Goal: Task Accomplishment & Management: Manage account settings

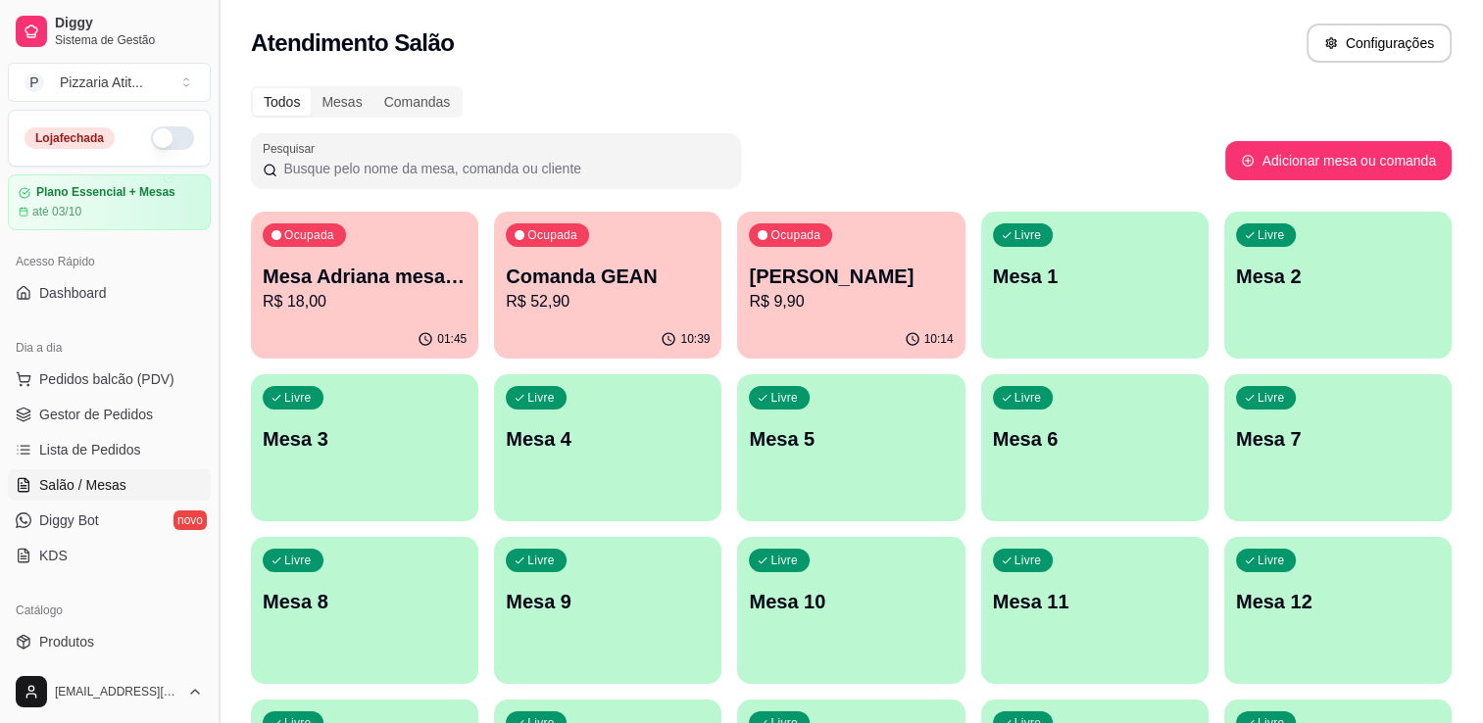
click at [214, 653] on button "Toggle Sidebar" at bounding box center [219, 361] width 16 height 723
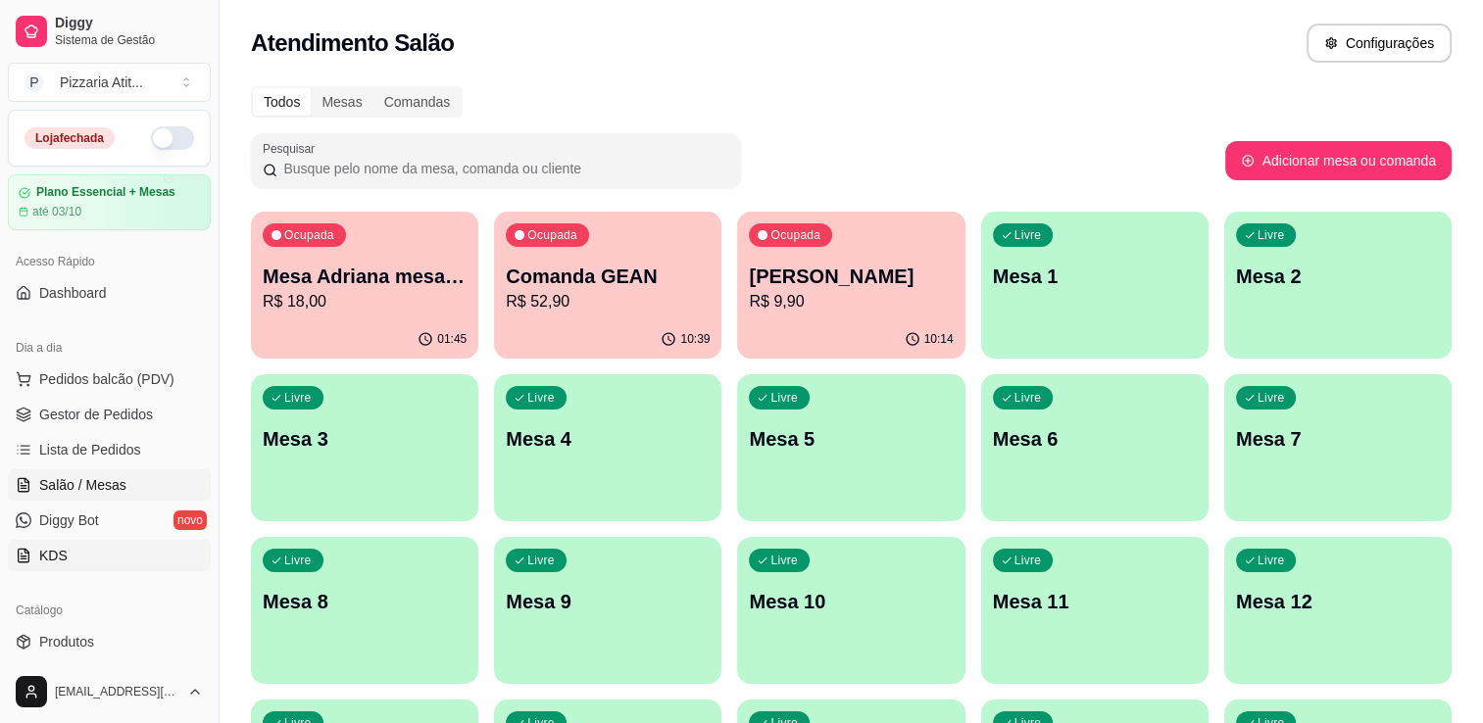
click at [125, 569] on link "KDS" at bounding box center [109, 555] width 203 height 31
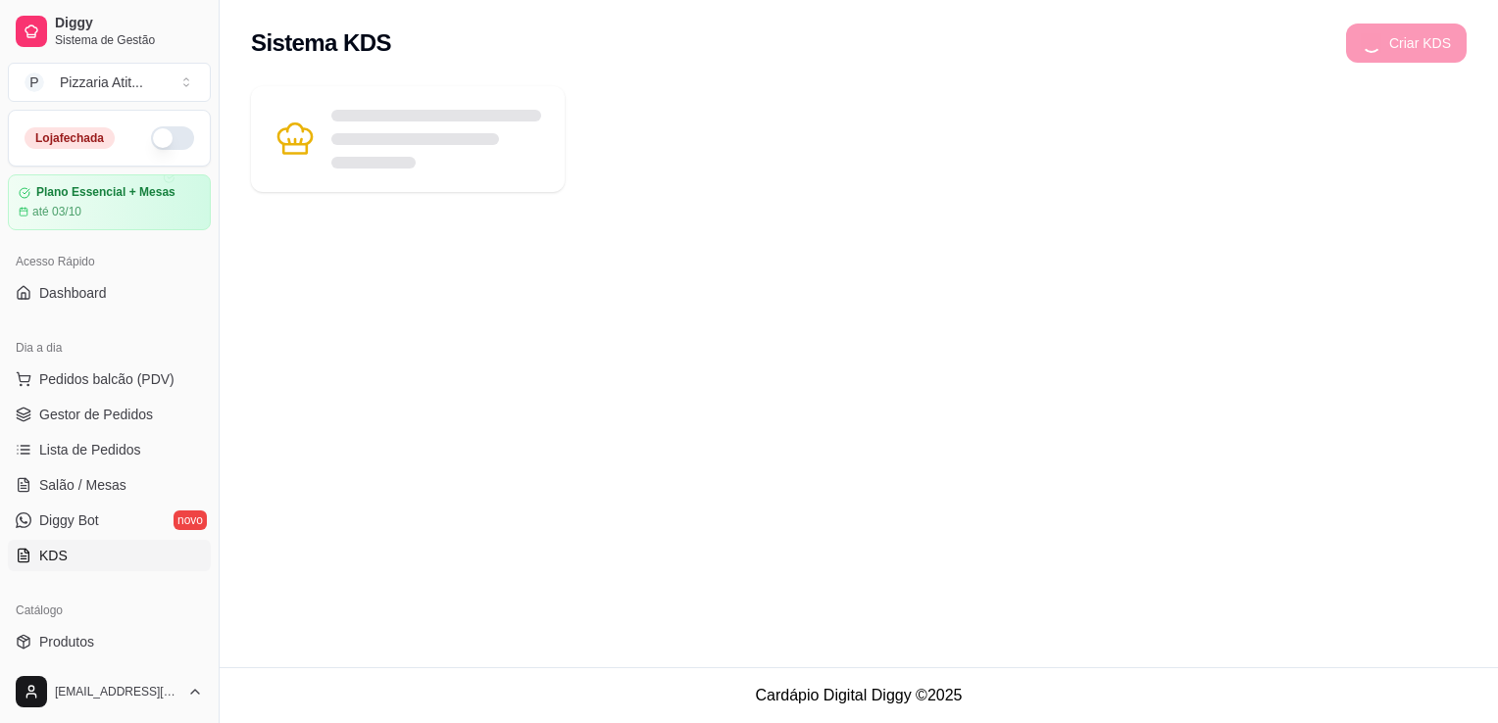
drag, startPoint x: 125, startPoint y: 569, endPoint x: 165, endPoint y: 617, distance: 62.0
click at [165, 617] on div "Loja fechada Plano Essencial + Mesas até 03/10 Acesso Rápido Dashboard Dia a di…" at bounding box center [109, 385] width 219 height 551
click at [192, 688] on html "Diggy Sistema de Gestão P Pizzaria Atit ... Loja fechada Plano Essencial + Mesa…" at bounding box center [749, 361] width 1498 height 723
click at [192, 688] on icon "button" at bounding box center [195, 692] width 16 height 16
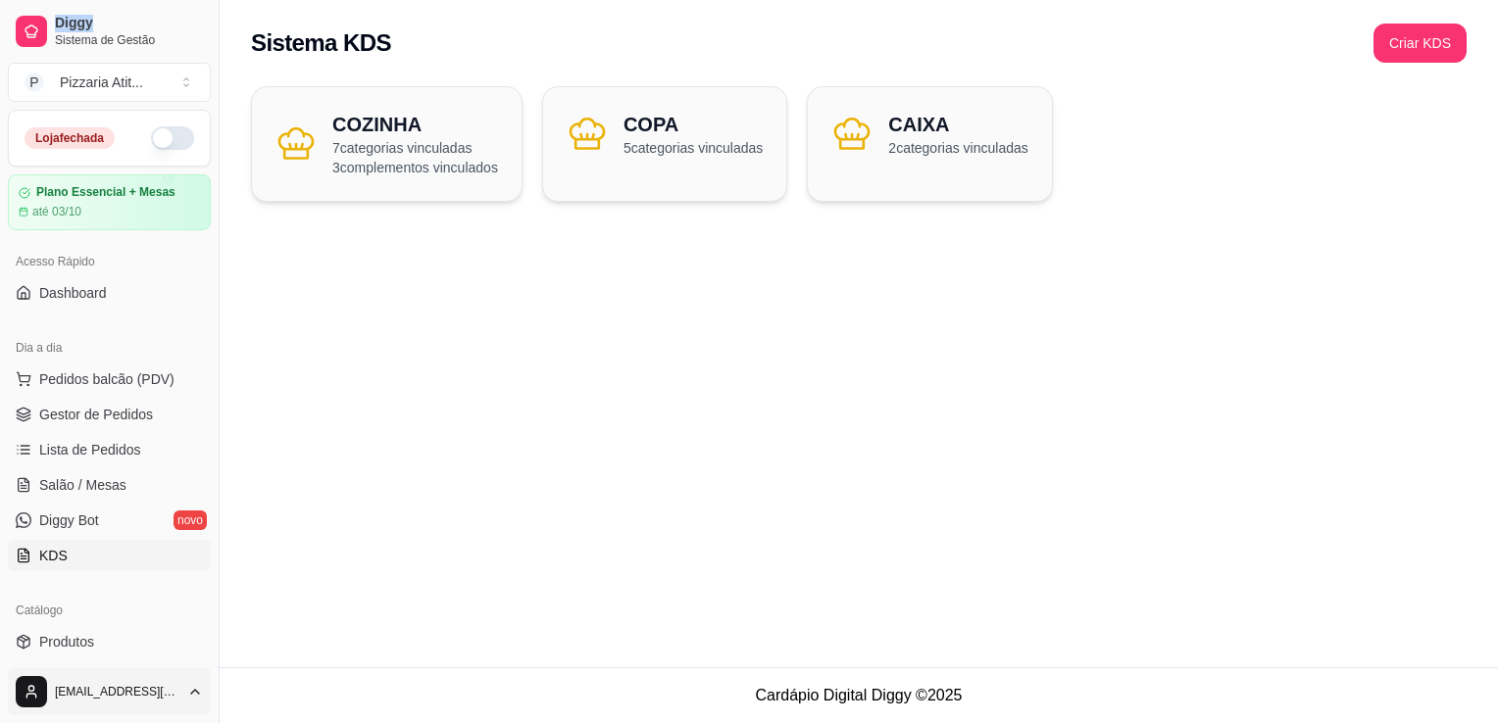
click at [192, 688] on html "Diggy Sistema de Gestão P Pizzaria Atit ... Loja fechada Plano Essencial + Mesa…" at bounding box center [749, 361] width 1498 height 723
click at [192, 688] on icon "button" at bounding box center [195, 692] width 16 height 16
click at [212, 649] on button "Toggle Sidebar" at bounding box center [219, 361] width 16 height 723
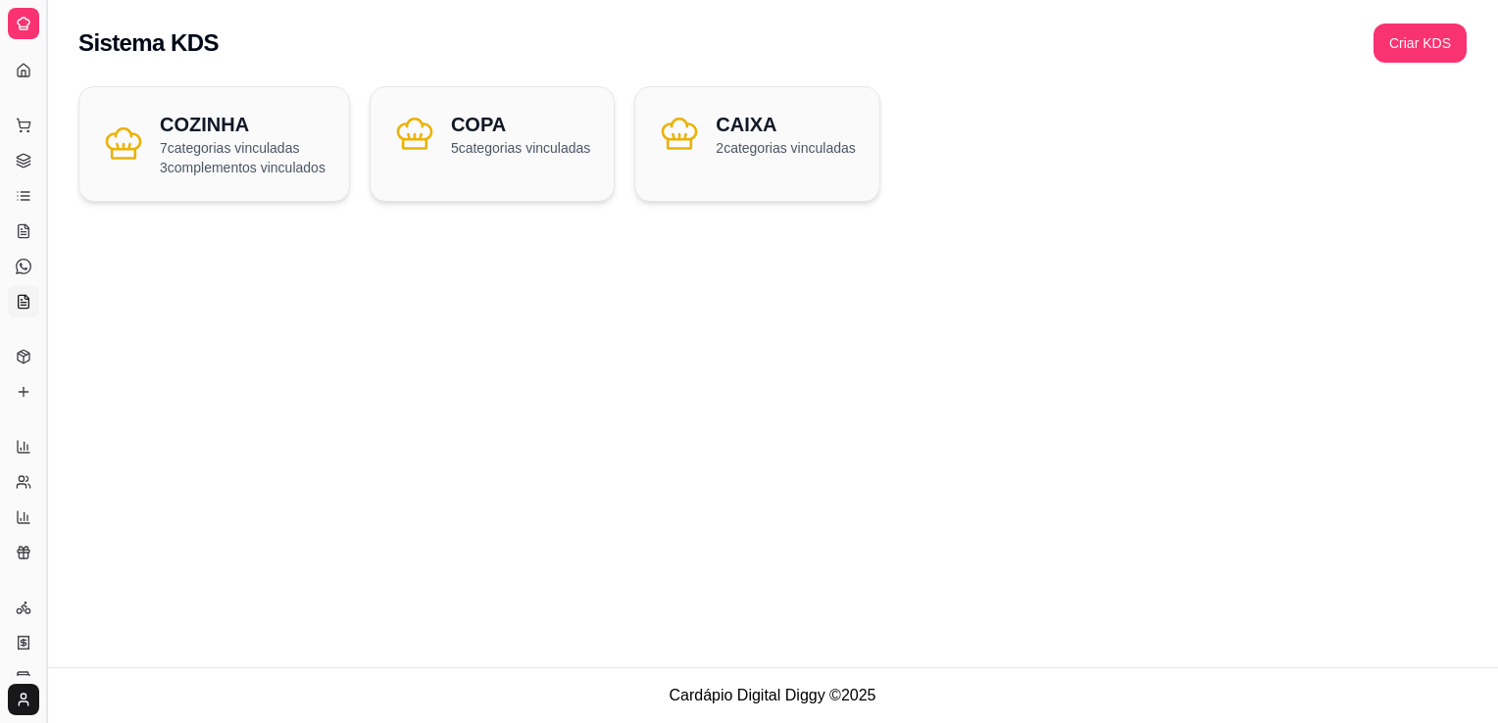
click at [212, 649] on div "Sistema KDS Criar KDS COZINHA 7 categorias vinculadas 3 complementos vinculados…" at bounding box center [772, 333] width 1451 height 667
click at [40, 453] on button "Toggle Sidebar" at bounding box center [46, 361] width 16 height 723
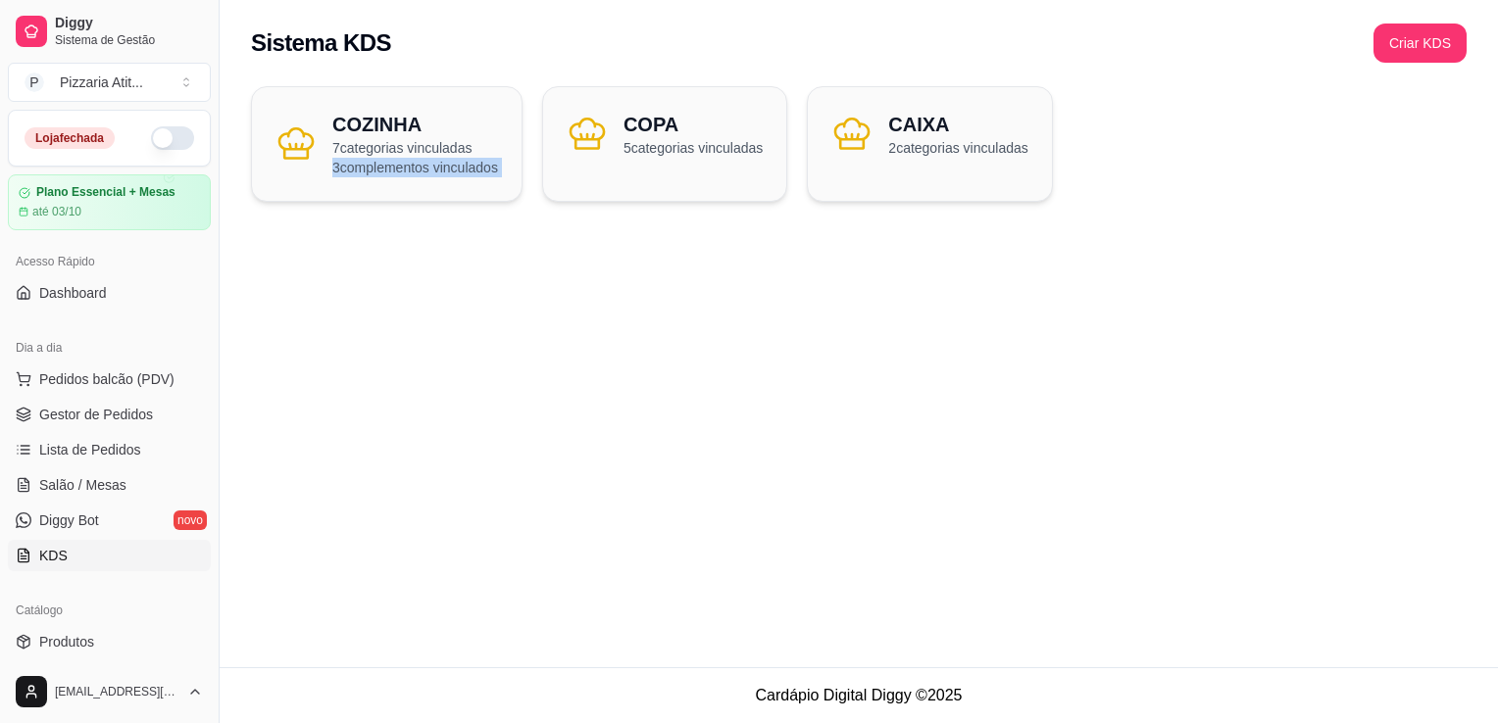
click at [160, 127] on button "button" at bounding box center [172, 138] width 43 height 24
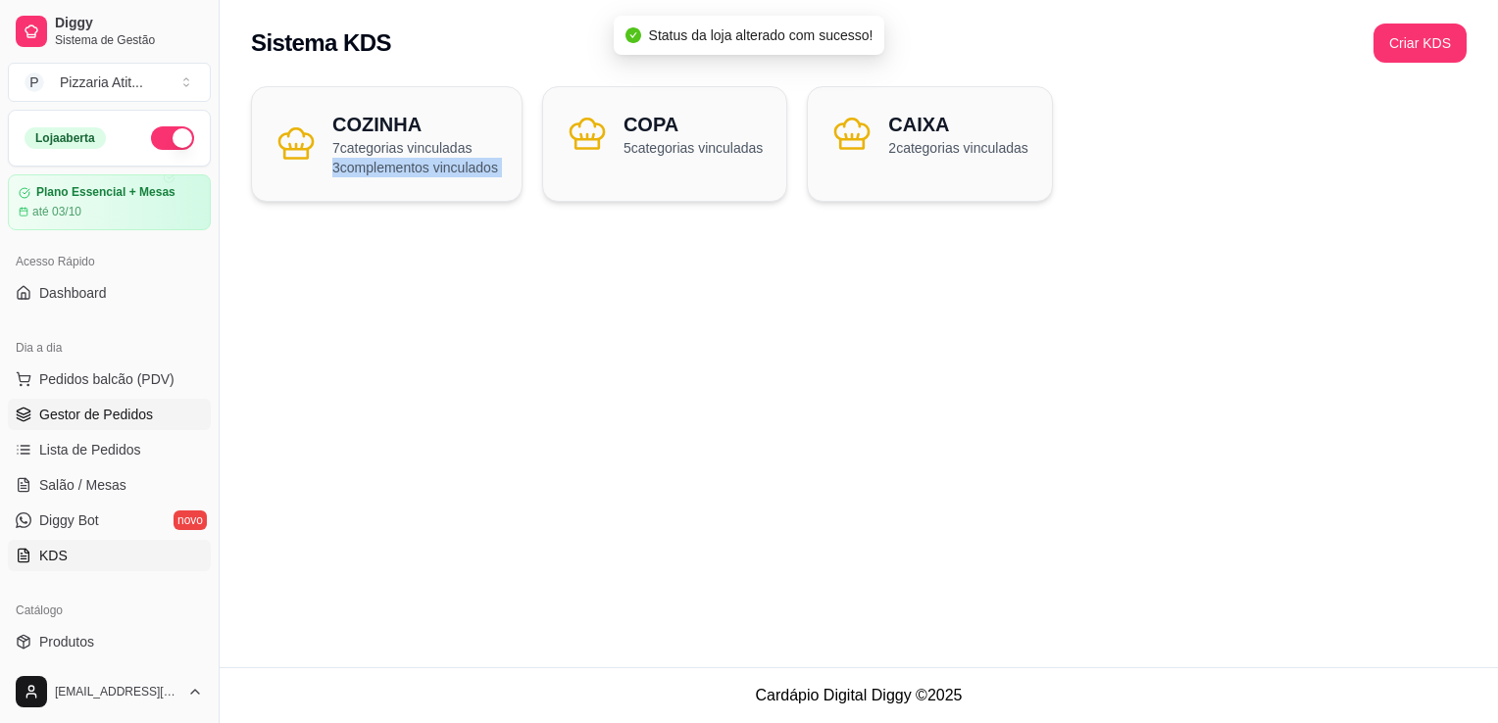
click at [87, 417] on span "Gestor de Pedidos" at bounding box center [96, 415] width 114 height 20
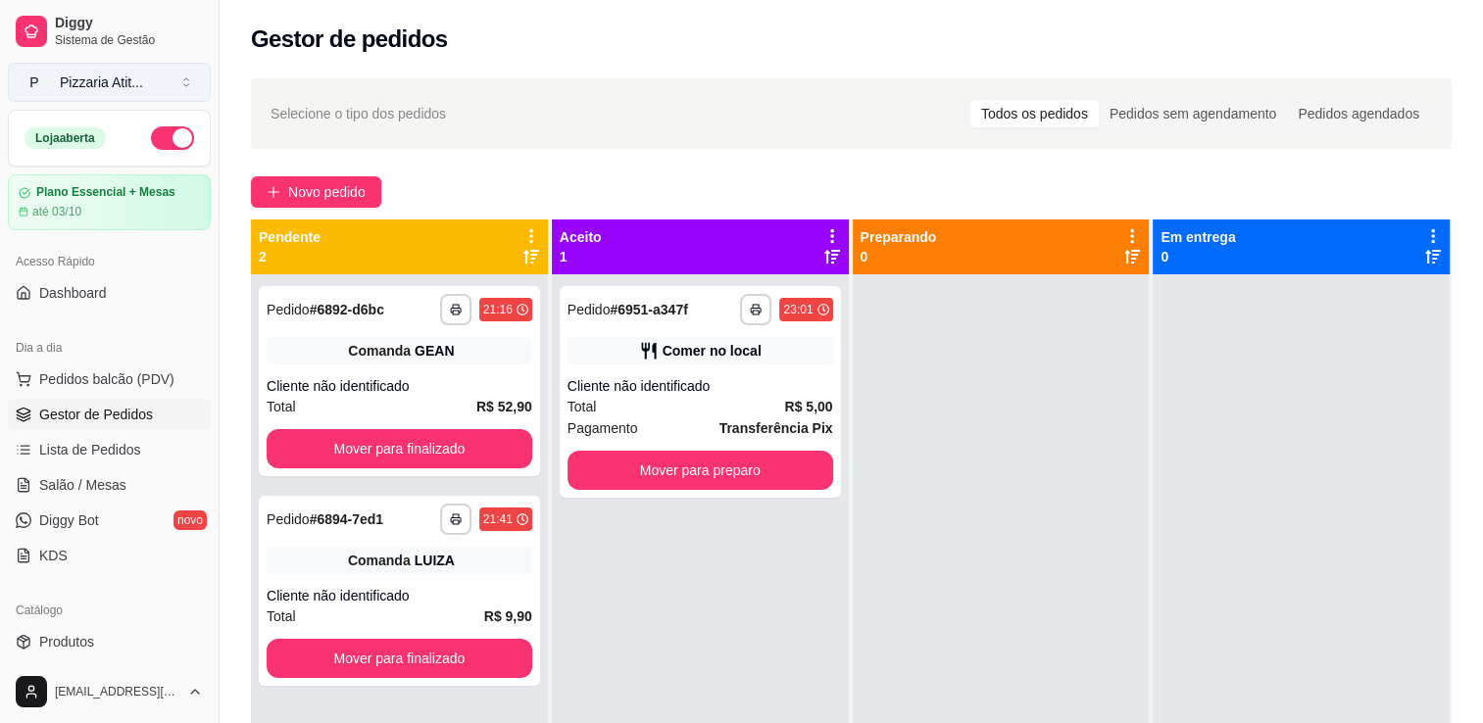
click at [189, 84] on button "P Pizzaria Atit ..." at bounding box center [109, 82] width 203 height 39
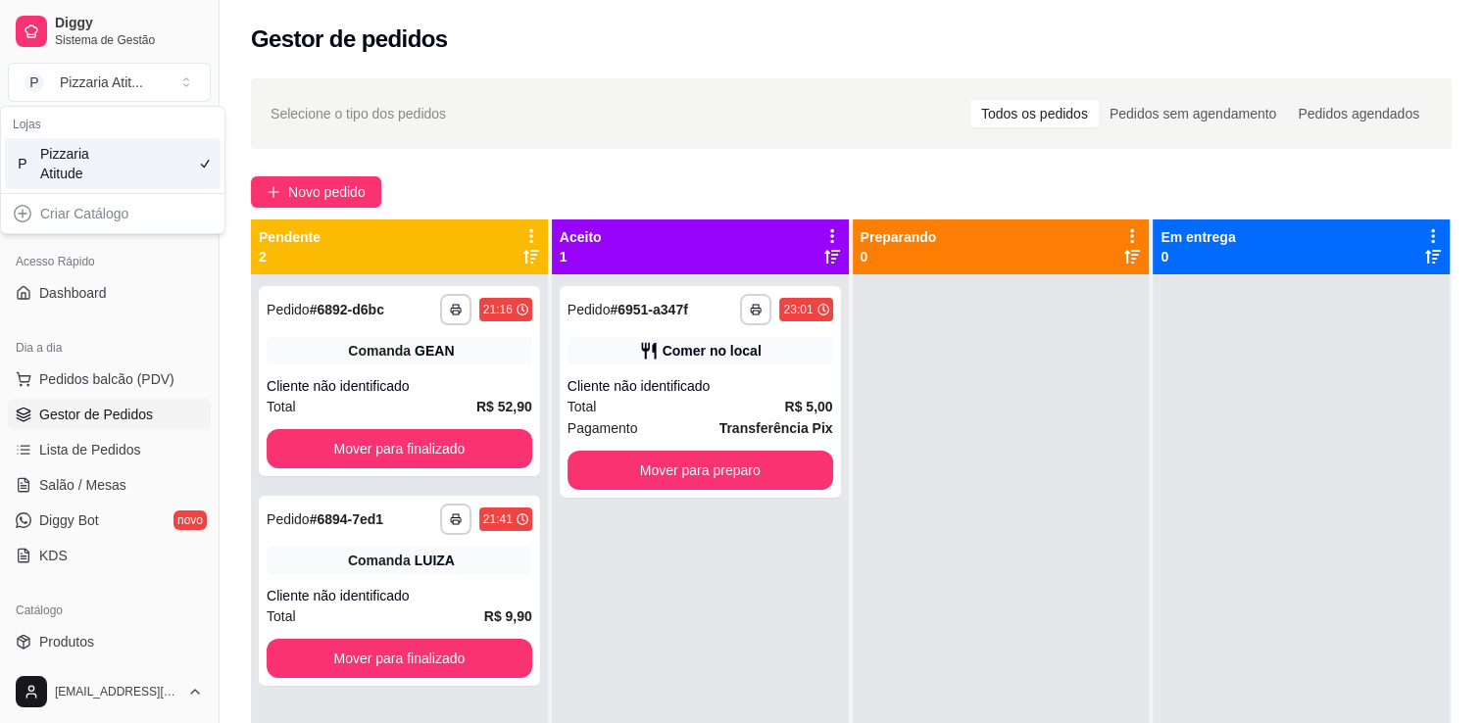
click at [212, 158] on icon "Suggestions" at bounding box center [205, 164] width 16 height 16
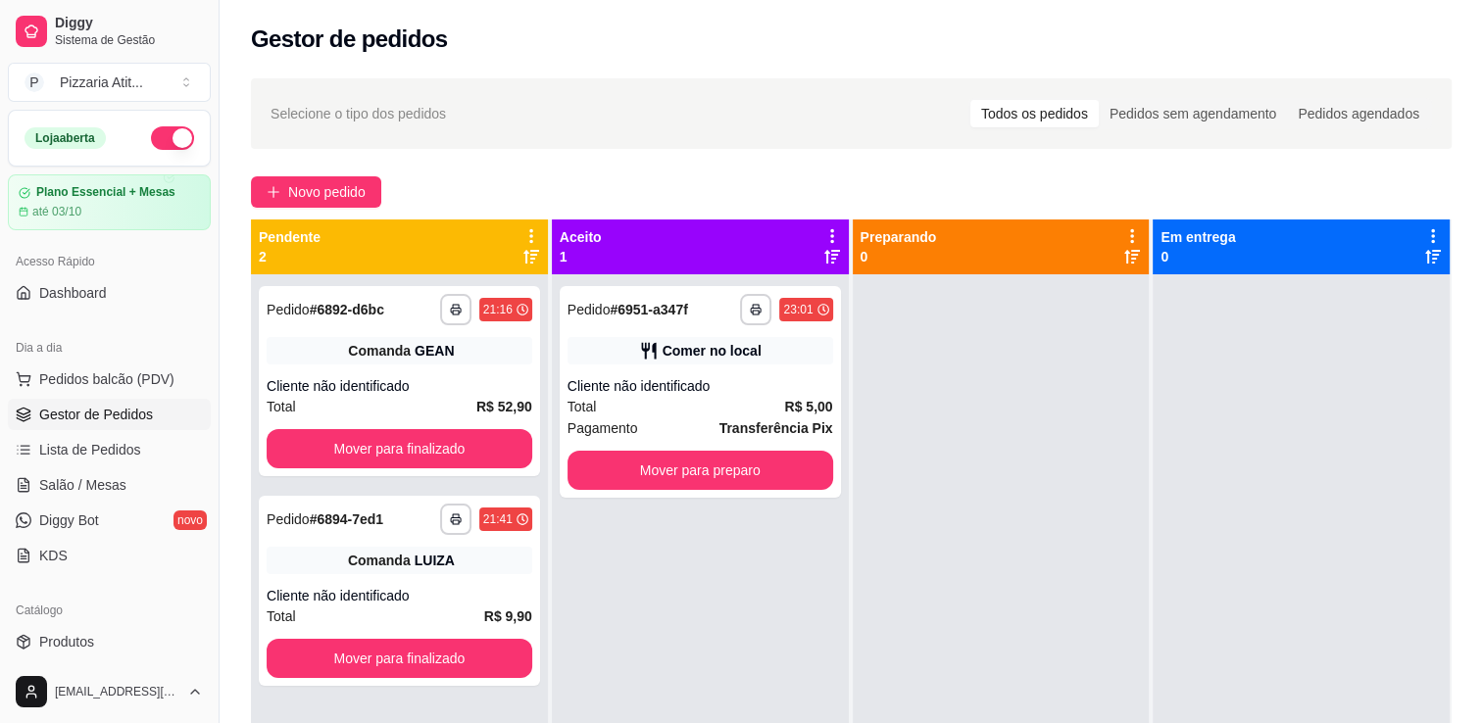
click at [1013, 127] on div "Todos os pedidos Pedidos sem agendamento Pedidos agendados" at bounding box center [1200, 113] width 464 height 31
click at [481, 113] on div "Selecione o tipo dos pedidos Todos os pedidos Pedidos sem agendamento Pedidos a…" at bounding box center [851, 113] width 1161 height 31
click at [459, 123] on div "Selecione o tipo dos pedidos Todos os pedidos Pedidos sem agendamento Pedidos a…" at bounding box center [851, 113] width 1161 height 31
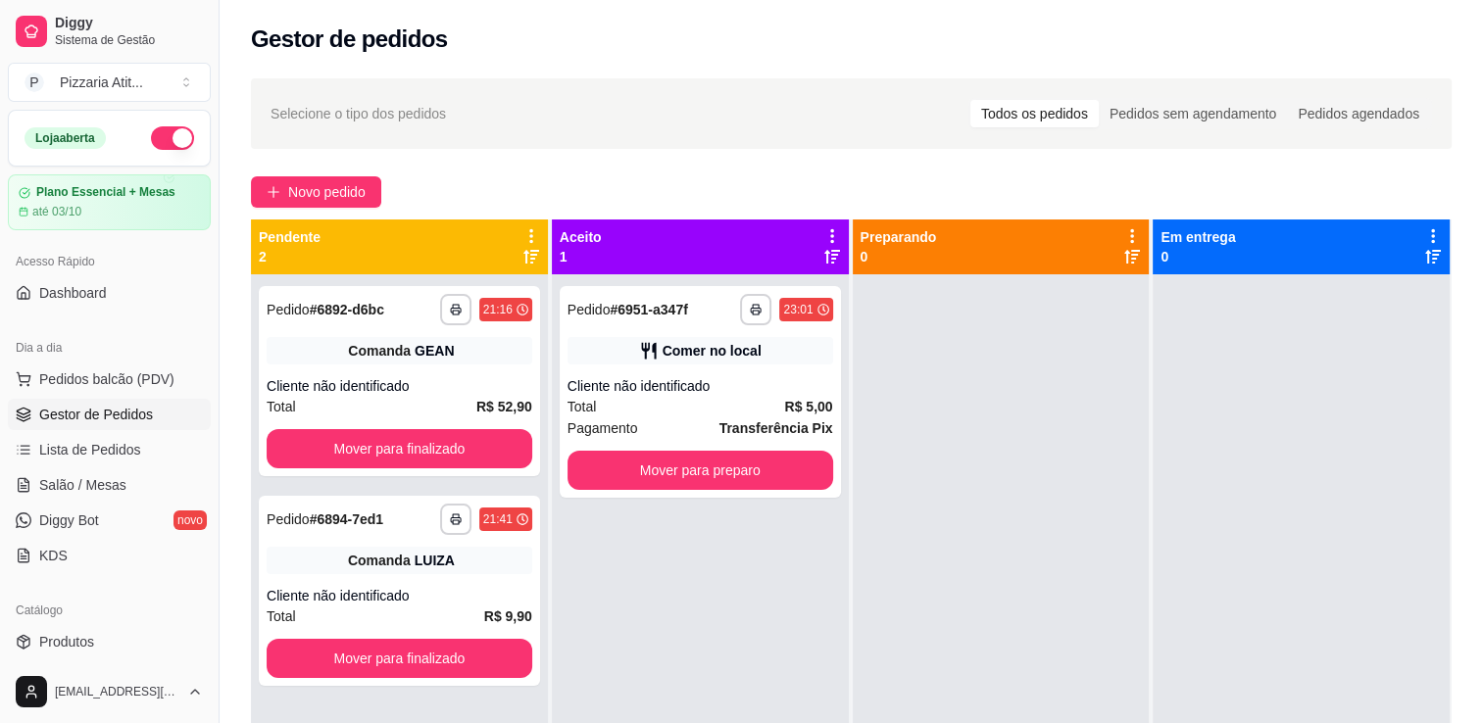
click at [459, 123] on div "Selecione o tipo dos pedidos Todos os pedidos Pedidos sem agendamento Pedidos a…" at bounding box center [851, 113] width 1161 height 31
click at [124, 205] on div "até 03/10" at bounding box center [109, 212] width 183 height 16
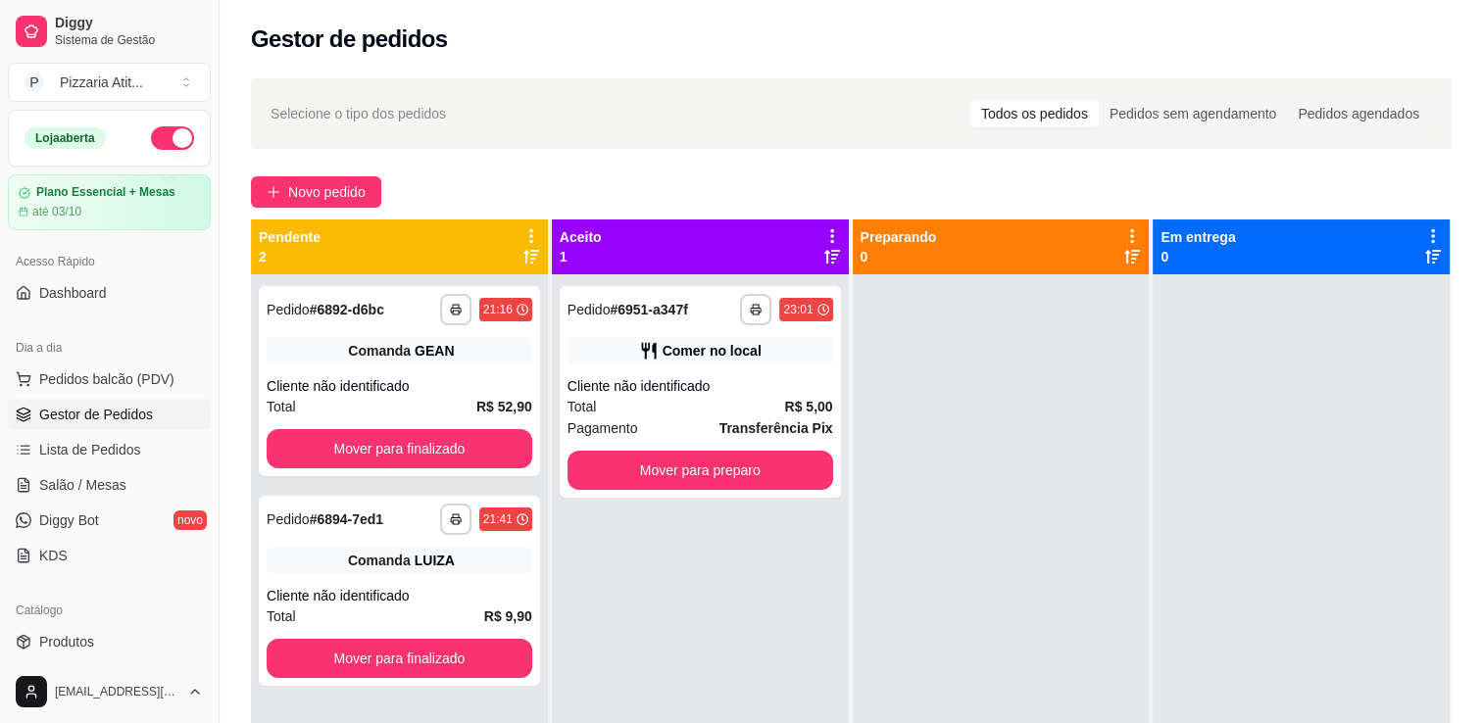
click at [476, 105] on div "Selecione o tipo dos pedidos Todos os pedidos Pedidos sem agendamento Pedidos a…" at bounding box center [851, 113] width 1161 height 31
click at [869, 120] on div "Selecione o tipo dos pedidos Todos os pedidos Pedidos sem agendamento Pedidos a…" at bounding box center [851, 113] width 1161 height 31
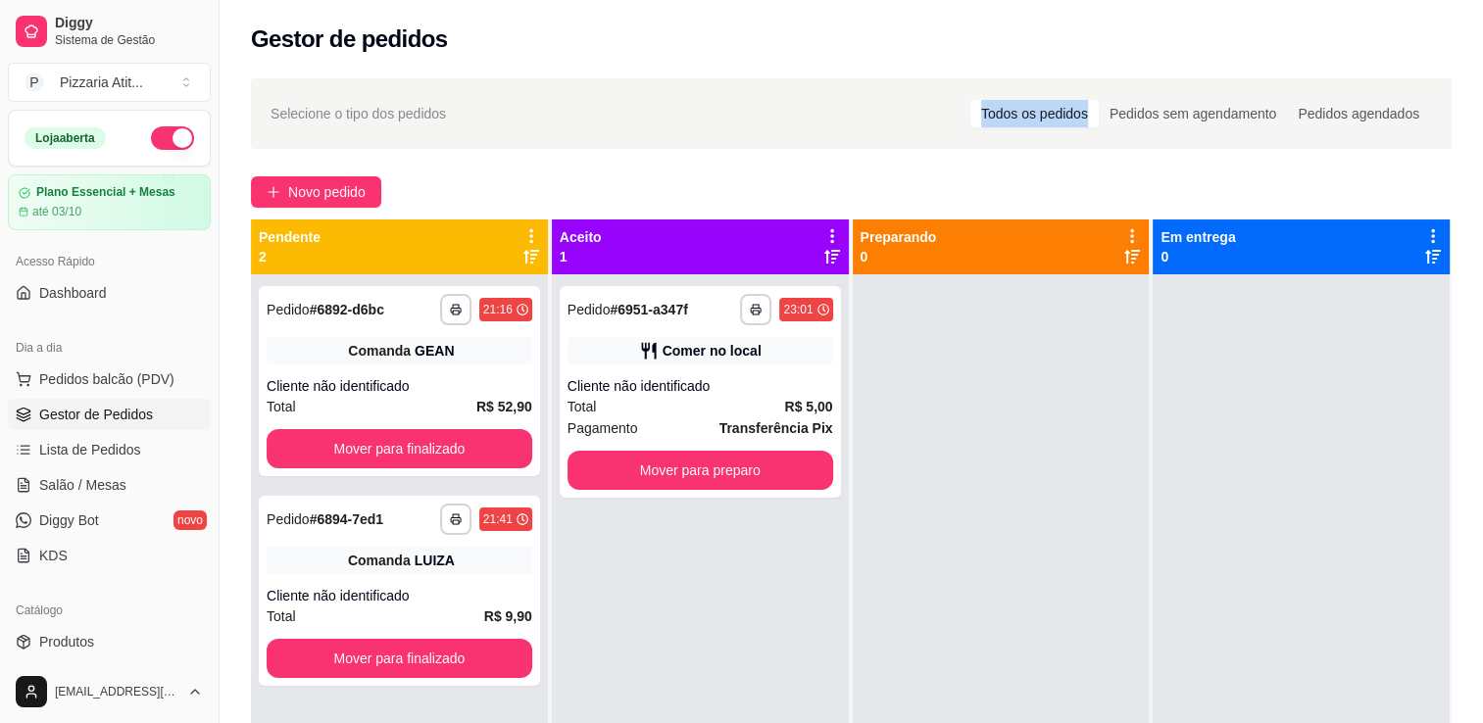
click at [869, 120] on div "Selecione o tipo dos pedidos Todos os pedidos Pedidos sem agendamento Pedidos a…" at bounding box center [851, 113] width 1161 height 31
click at [145, 415] on span "Gestor de Pedidos" at bounding box center [96, 415] width 114 height 20
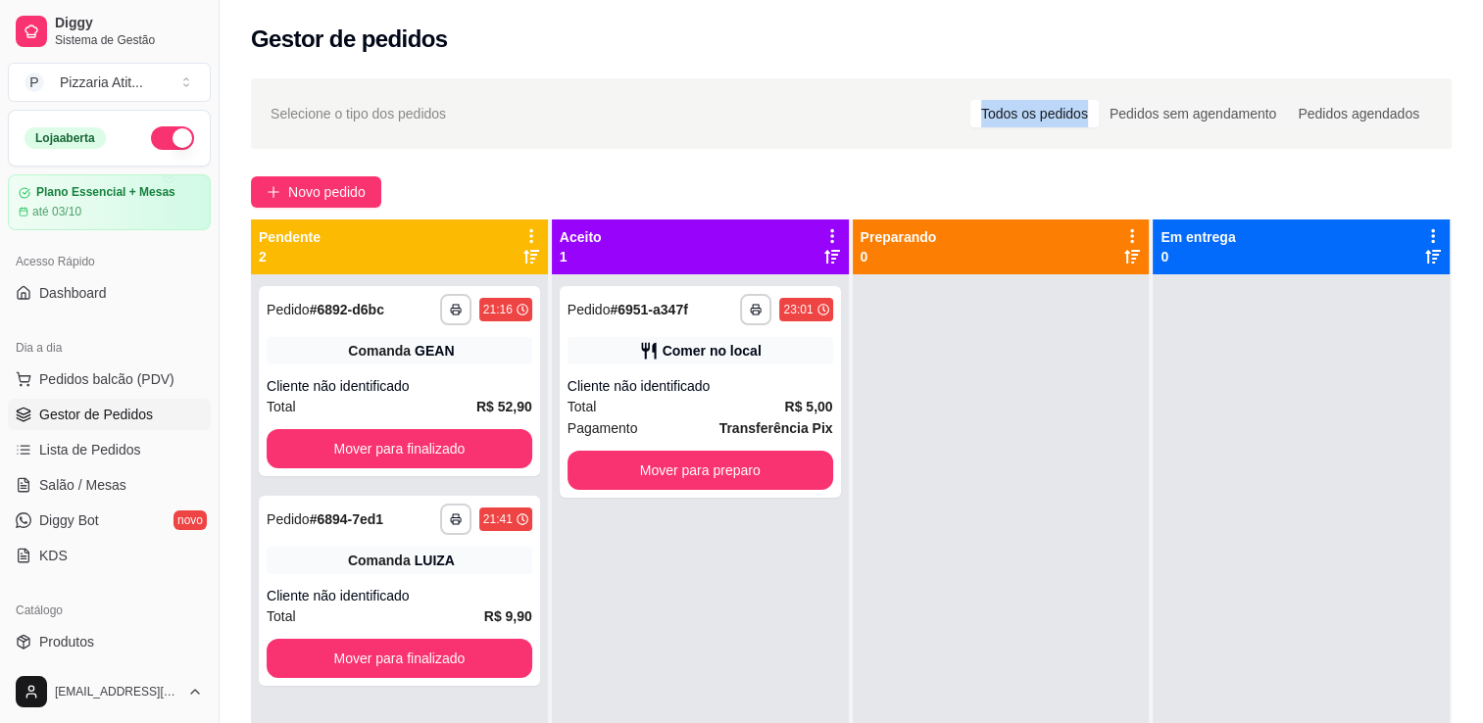
click at [145, 415] on span "Gestor de Pedidos" at bounding box center [96, 415] width 114 height 20
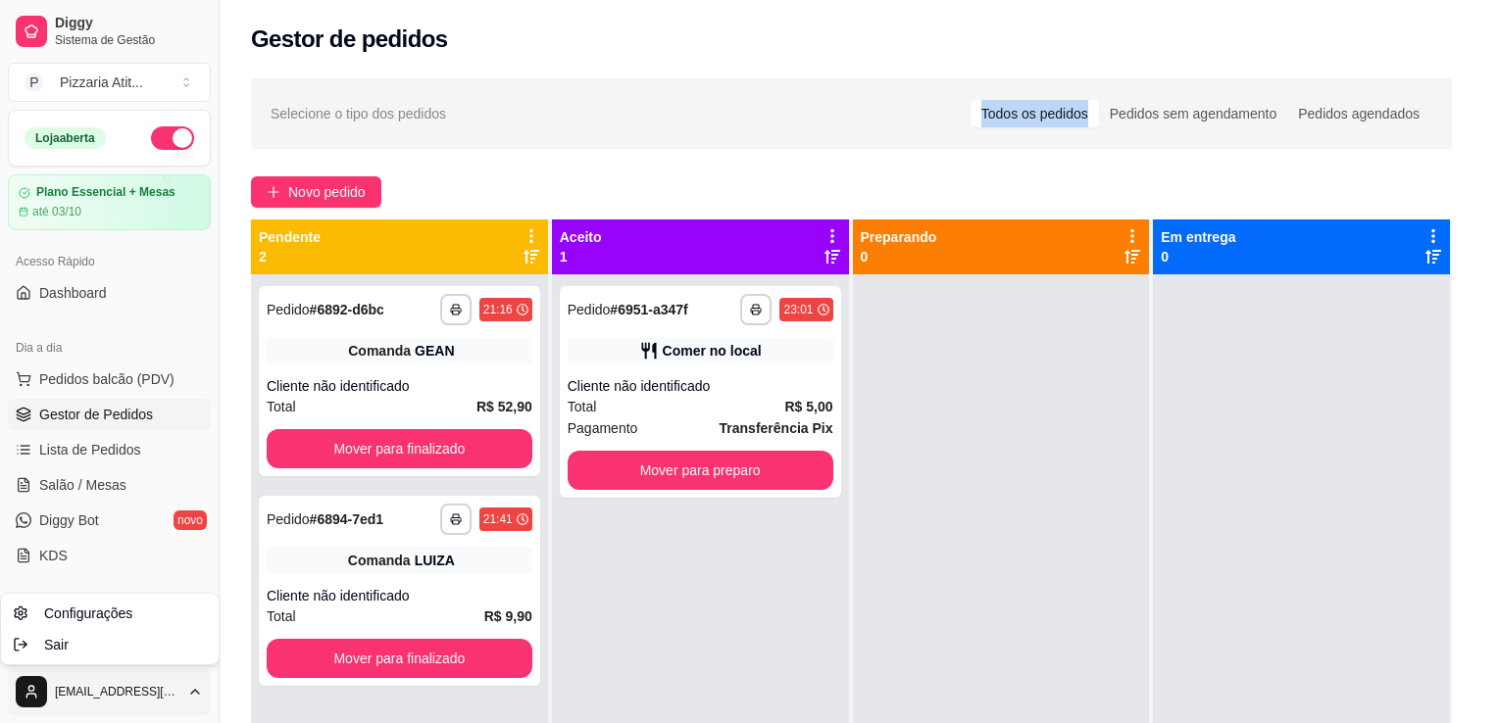
click at [116, 692] on html "**********" at bounding box center [749, 361] width 1498 height 723
click at [107, 610] on span "Configurações" at bounding box center [88, 614] width 88 height 20
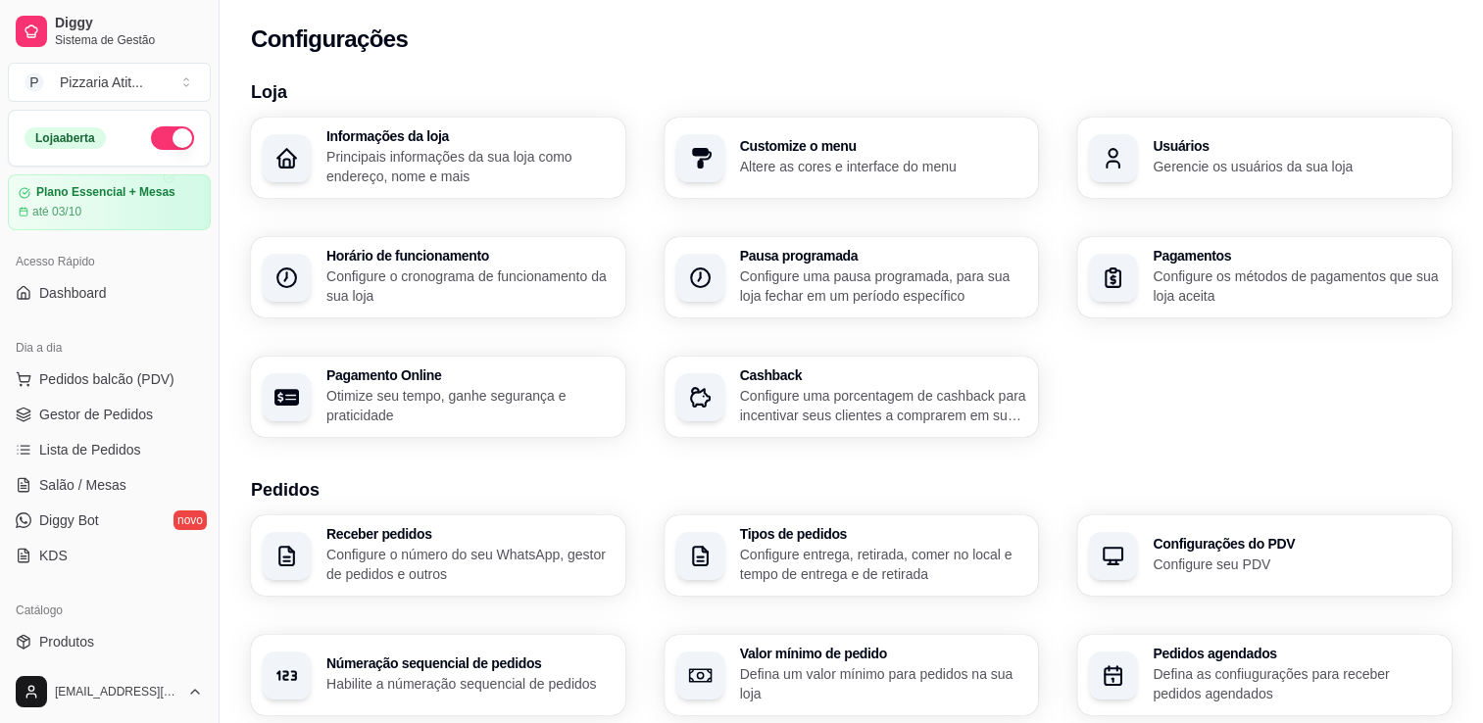
click at [1149, 217] on div "Informações da loja Principais informações da sua loja como endereço, nome e ma…" at bounding box center [851, 278] width 1201 height 320
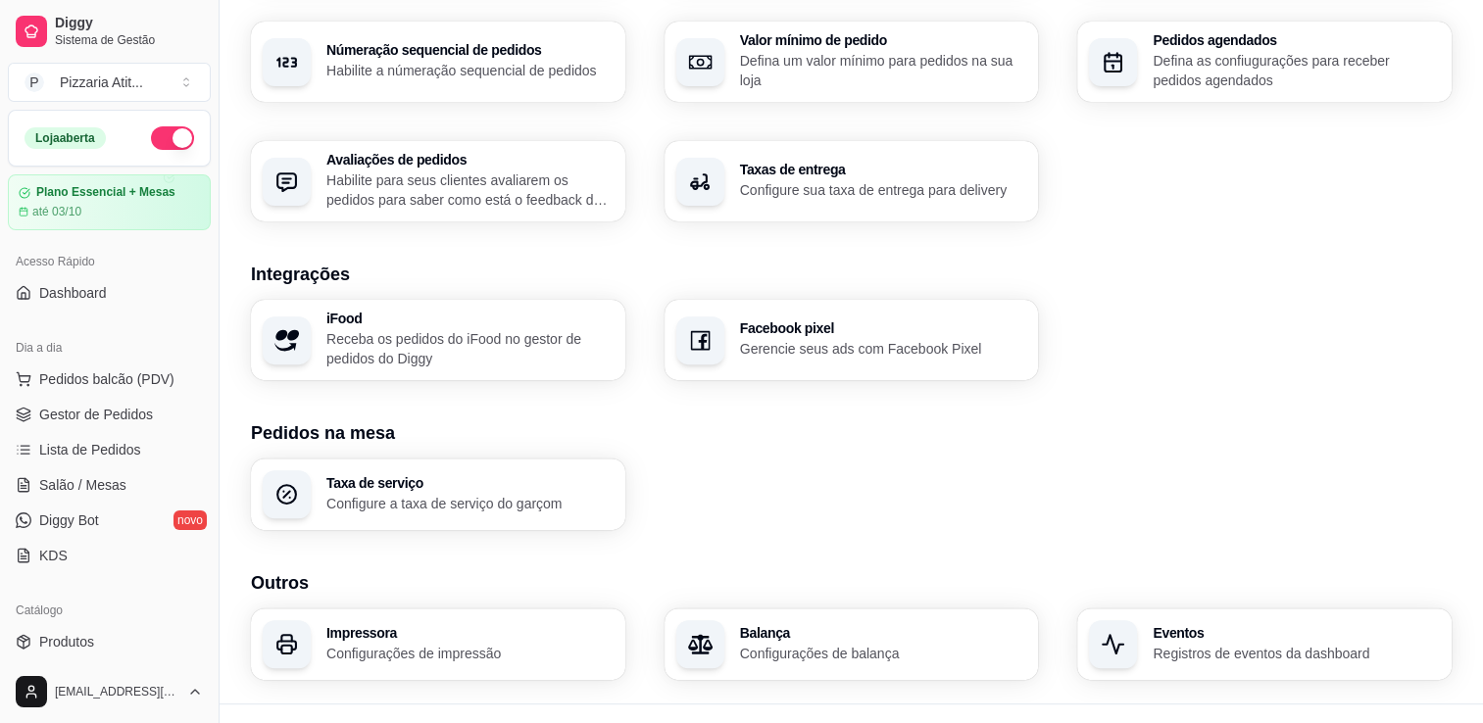
scroll to position [649, 0]
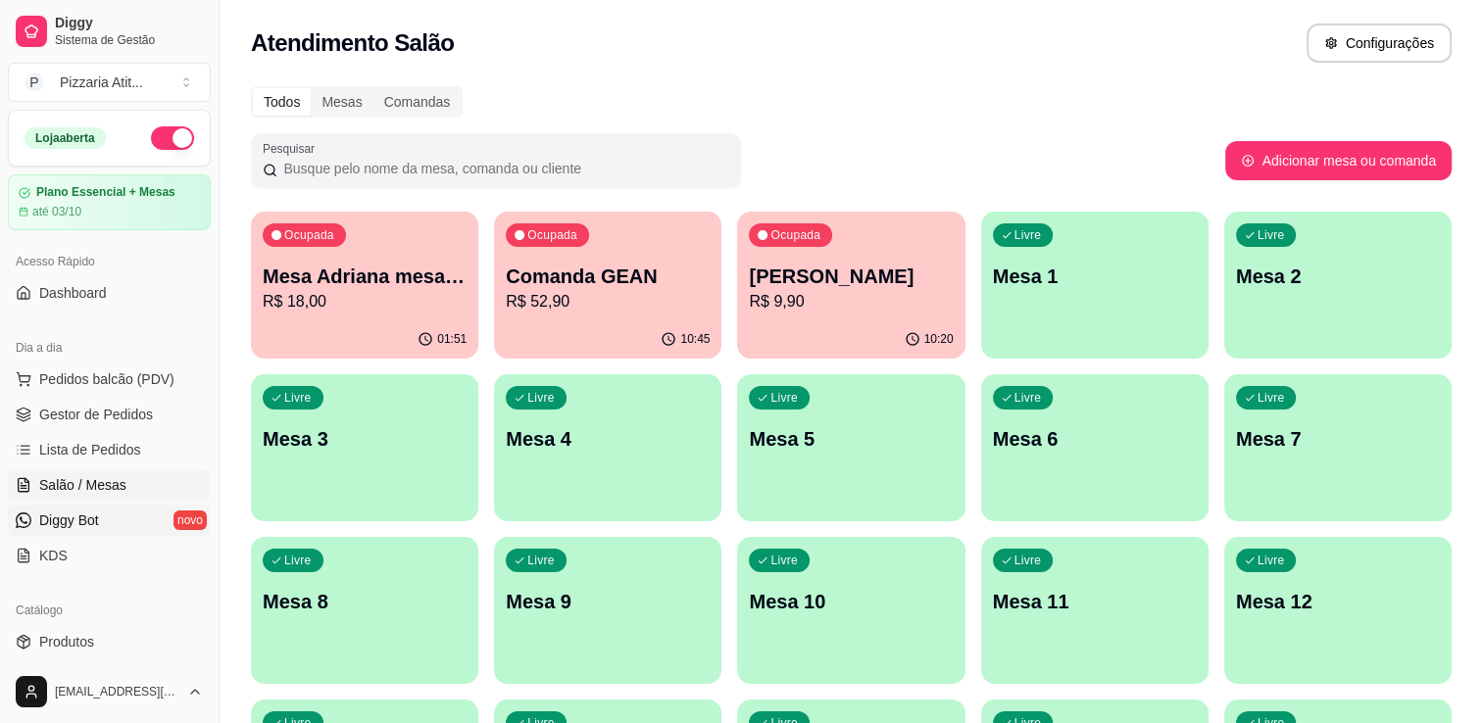
click at [78, 524] on span "Diggy Bot" at bounding box center [69, 521] width 60 height 20
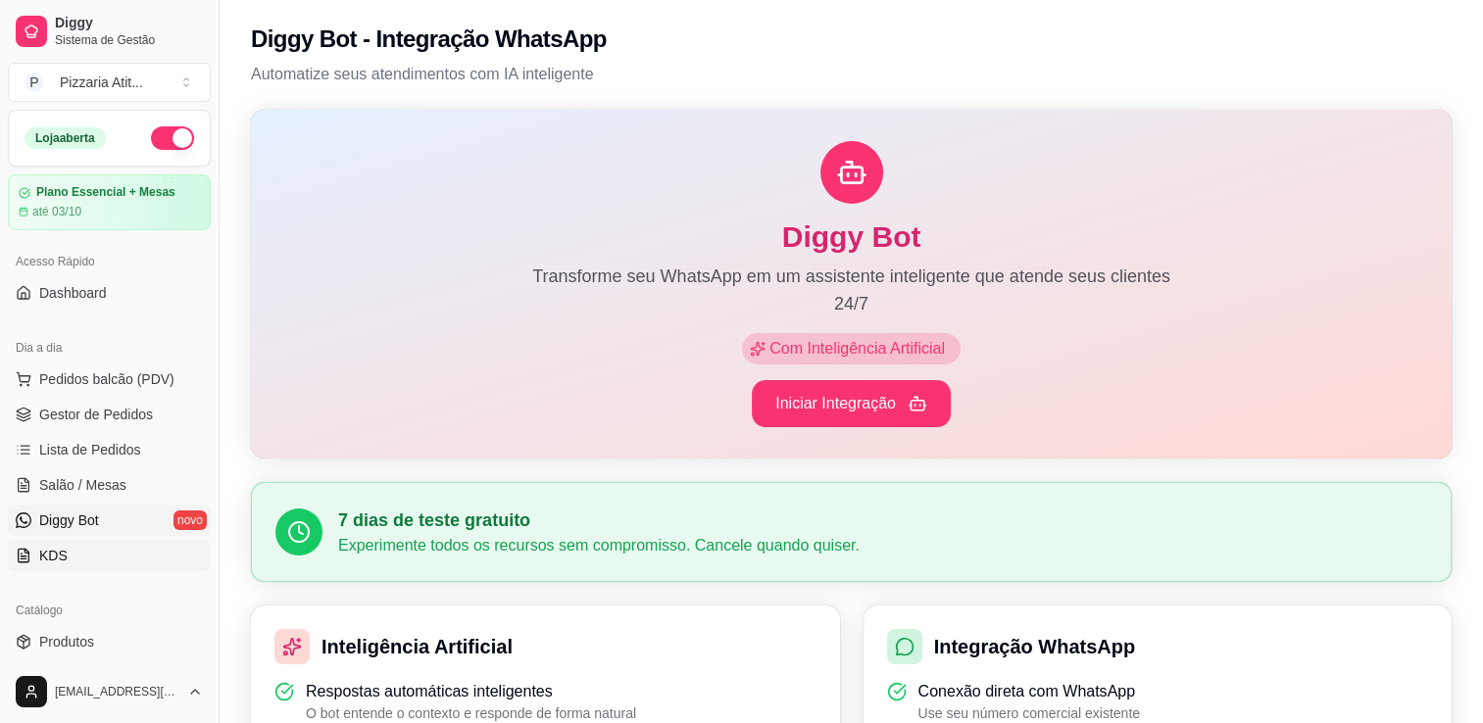
click at [52, 563] on span "KDS" at bounding box center [53, 556] width 28 height 20
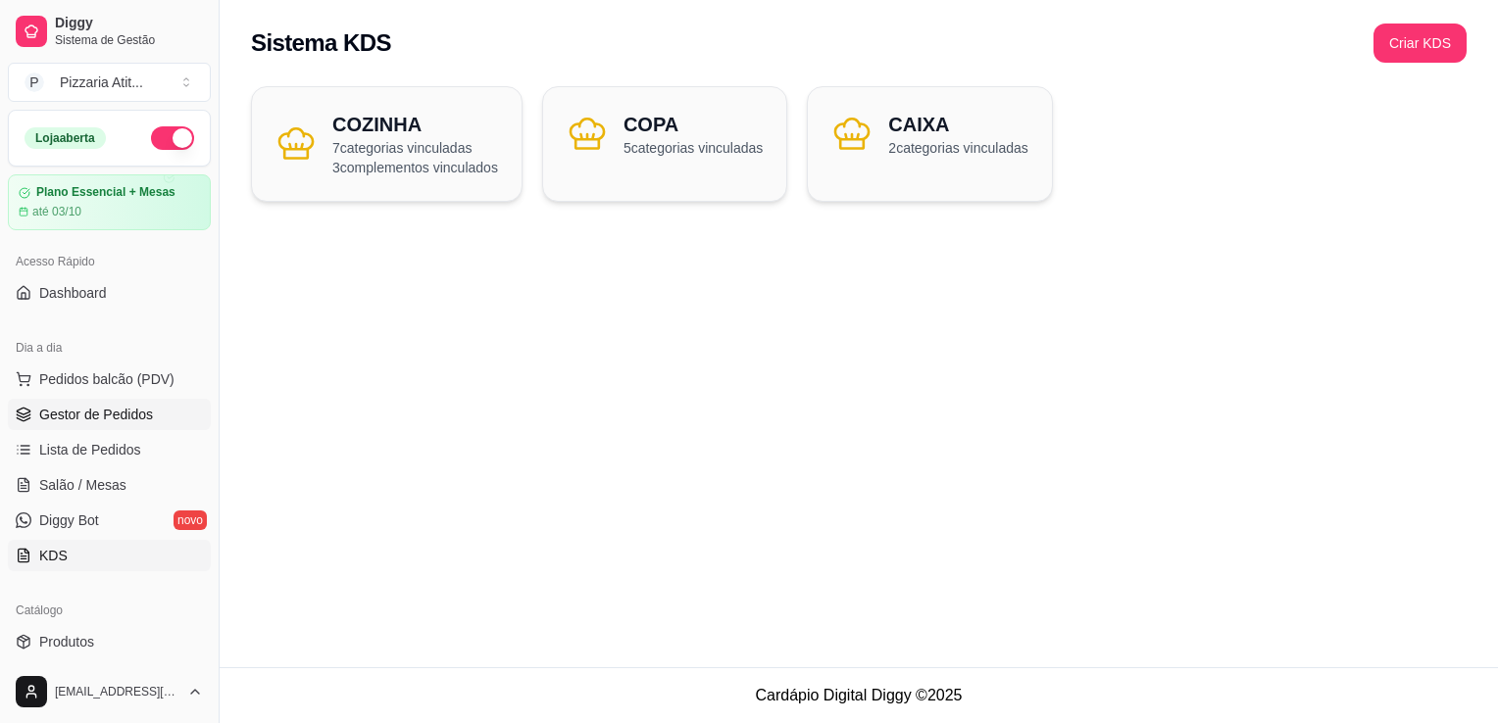
click at [86, 418] on span "Gestor de Pedidos" at bounding box center [96, 415] width 114 height 20
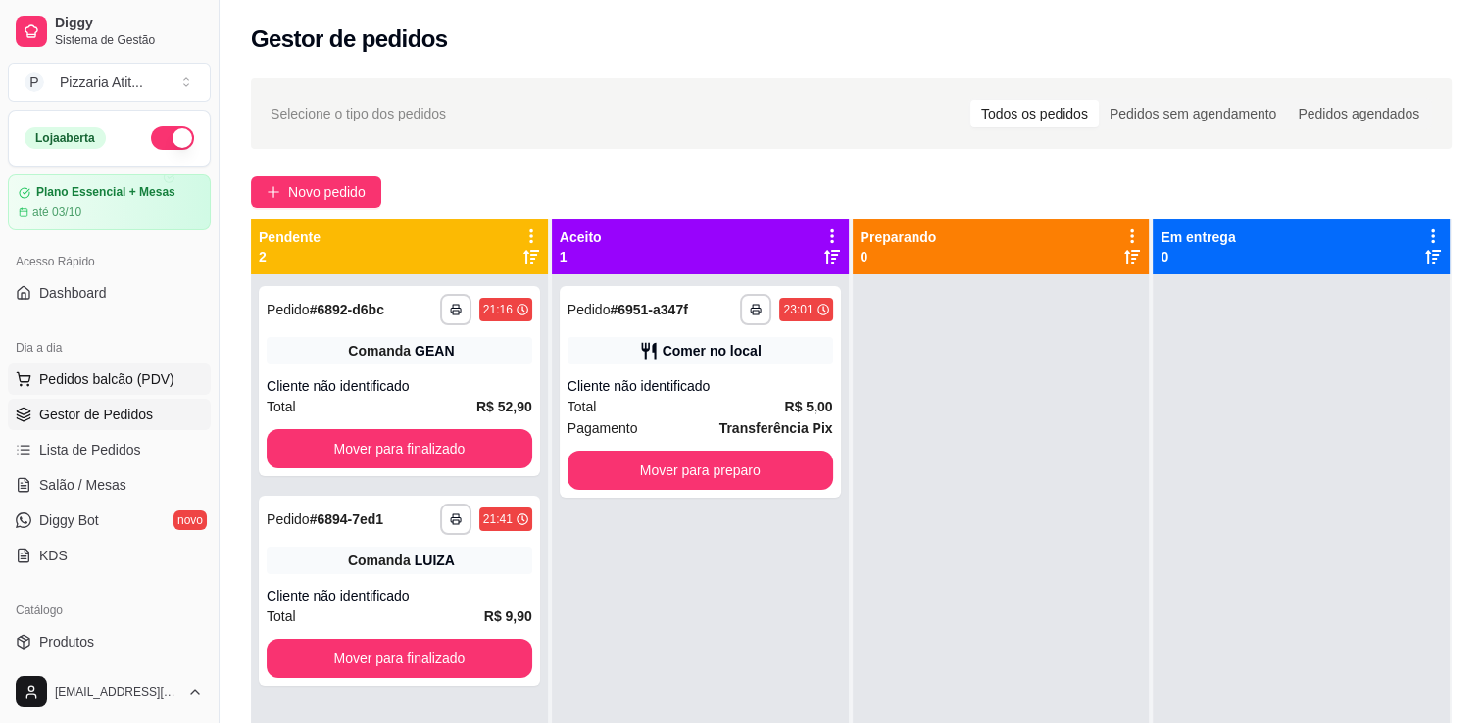
click at [87, 375] on span "Pedidos balcão (PDV)" at bounding box center [106, 380] width 135 height 20
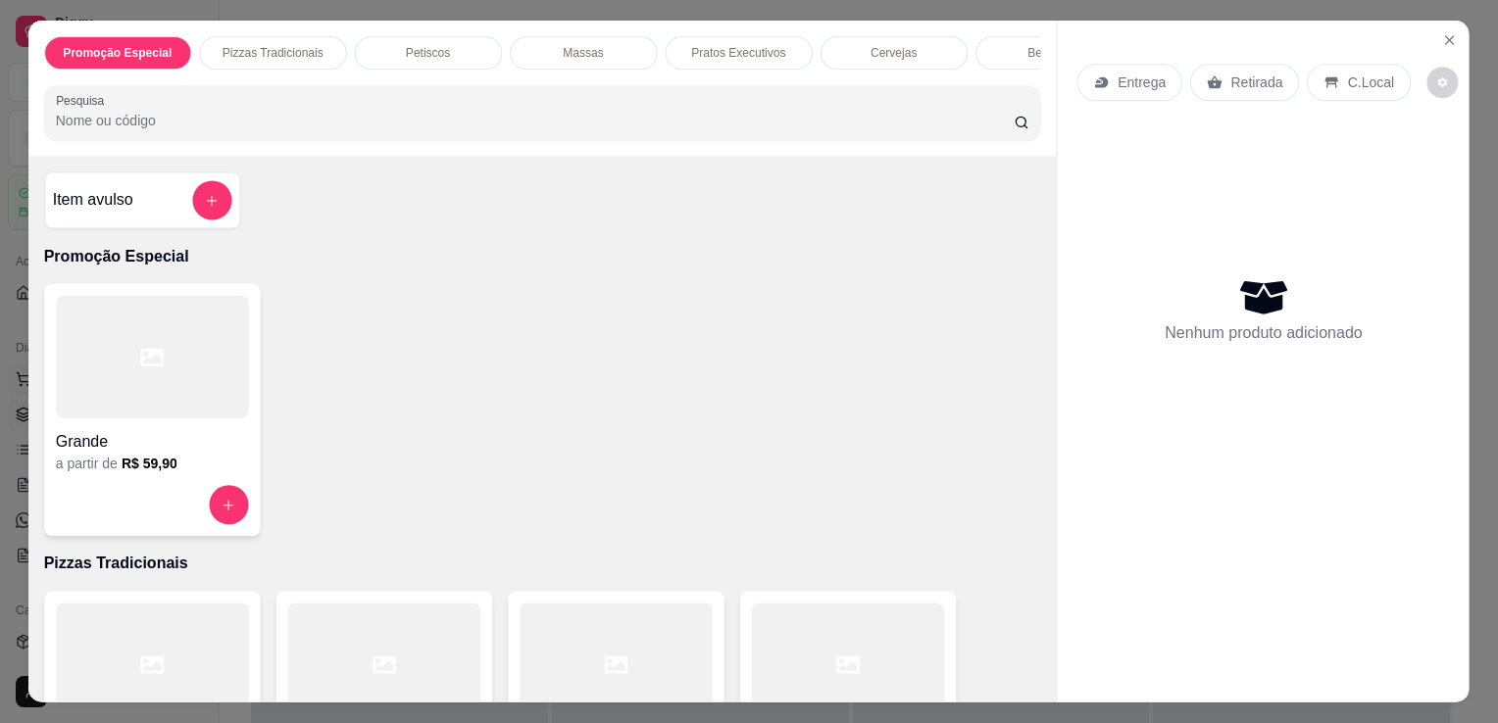
click at [87, 375] on div at bounding box center [152, 357] width 192 height 123
click at [15, 123] on div "Promoção Especial Pizzas Tradicionais Petiscos Massas Pratos Executivos Cerveja…" at bounding box center [749, 361] width 1498 height 723
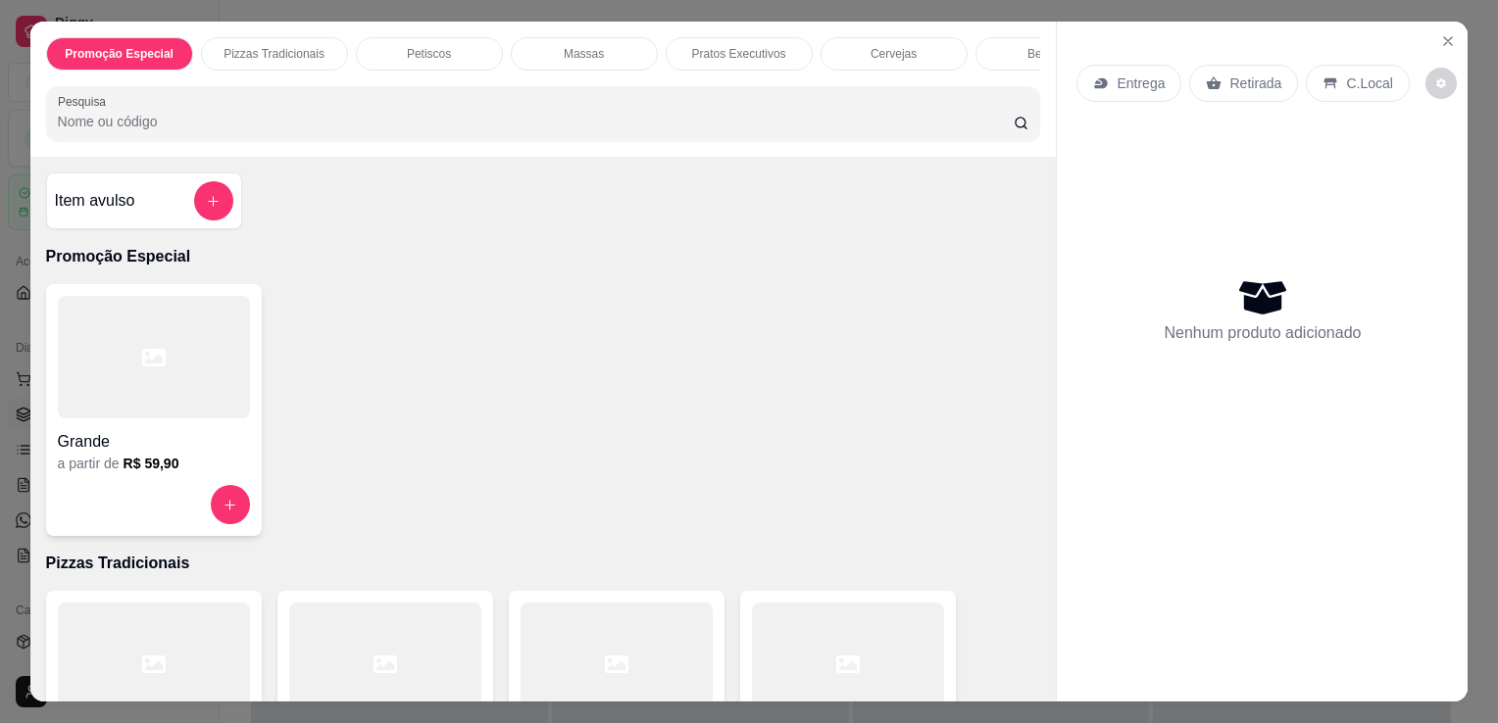
drag, startPoint x: 15, startPoint y: 123, endPoint x: 16, endPoint y: 144, distance: 20.6
click at [16, 144] on div "Promoção Especial Pizzas Tradicionais Petiscos Massas Pratos Executivos Cerveja…" at bounding box center [749, 361] width 1498 height 723
drag, startPoint x: 16, startPoint y: 144, endPoint x: 10, endPoint y: 225, distance: 81.6
click at [10, 225] on div "Promoção Especial Pizzas Tradicionais Petiscos Massas Pratos Executivos Cerveja…" at bounding box center [749, 361] width 1498 height 723
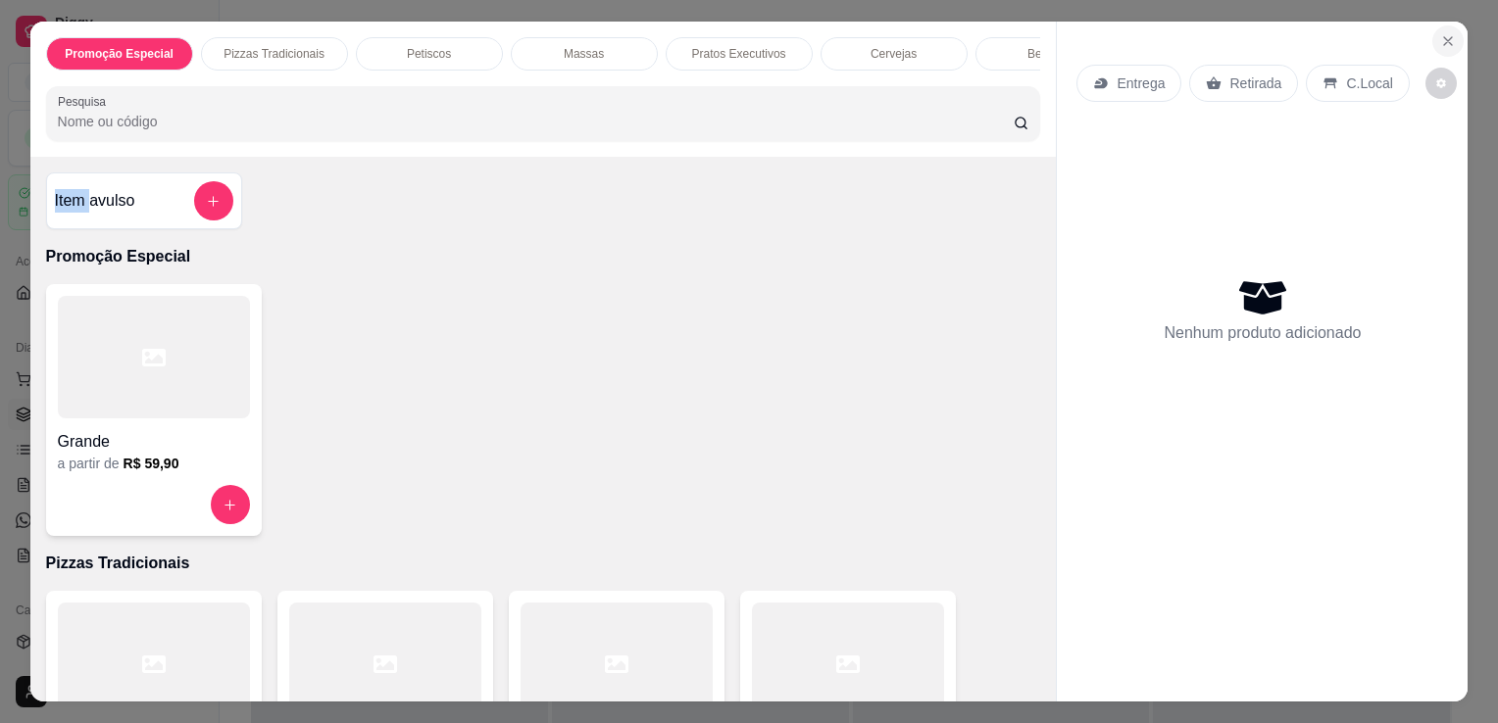
click at [1442, 33] on icon "Close" at bounding box center [1448, 41] width 16 height 16
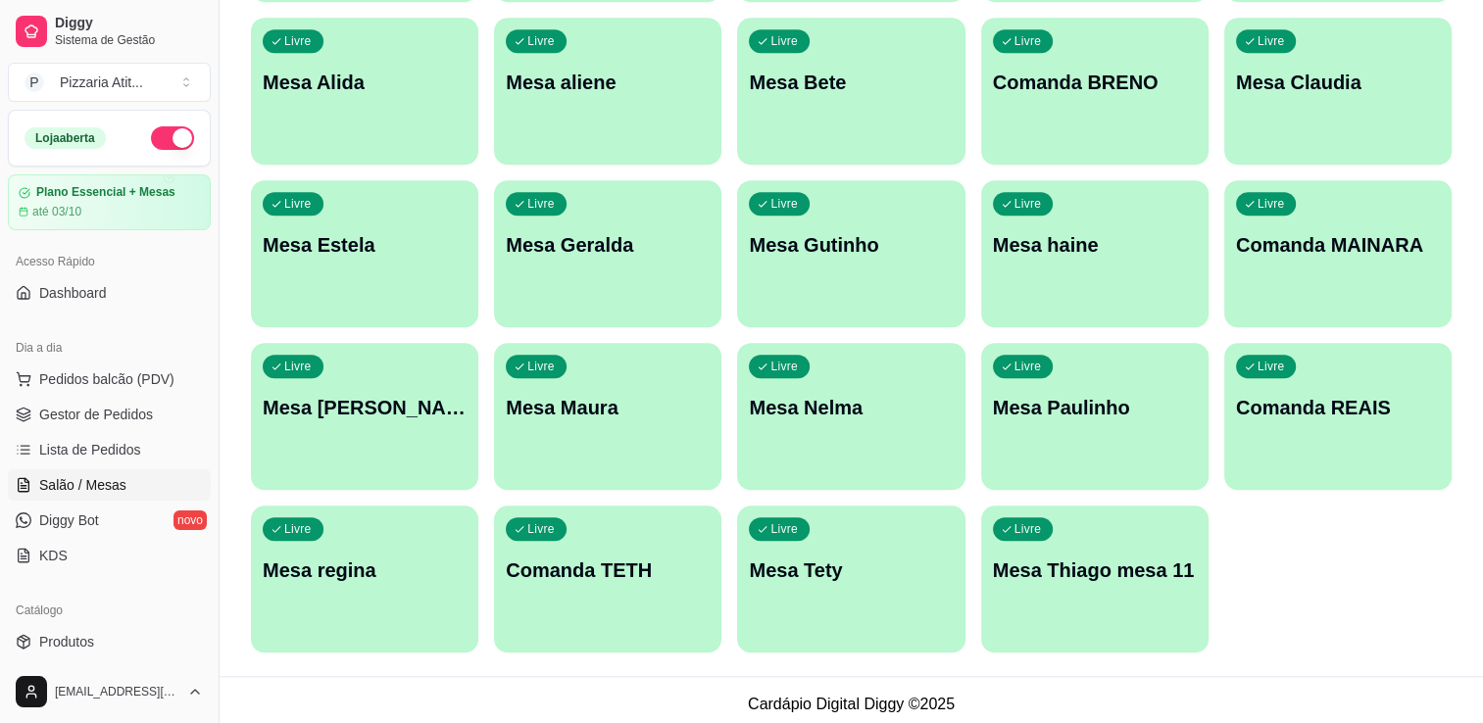
scroll to position [1666, 0]
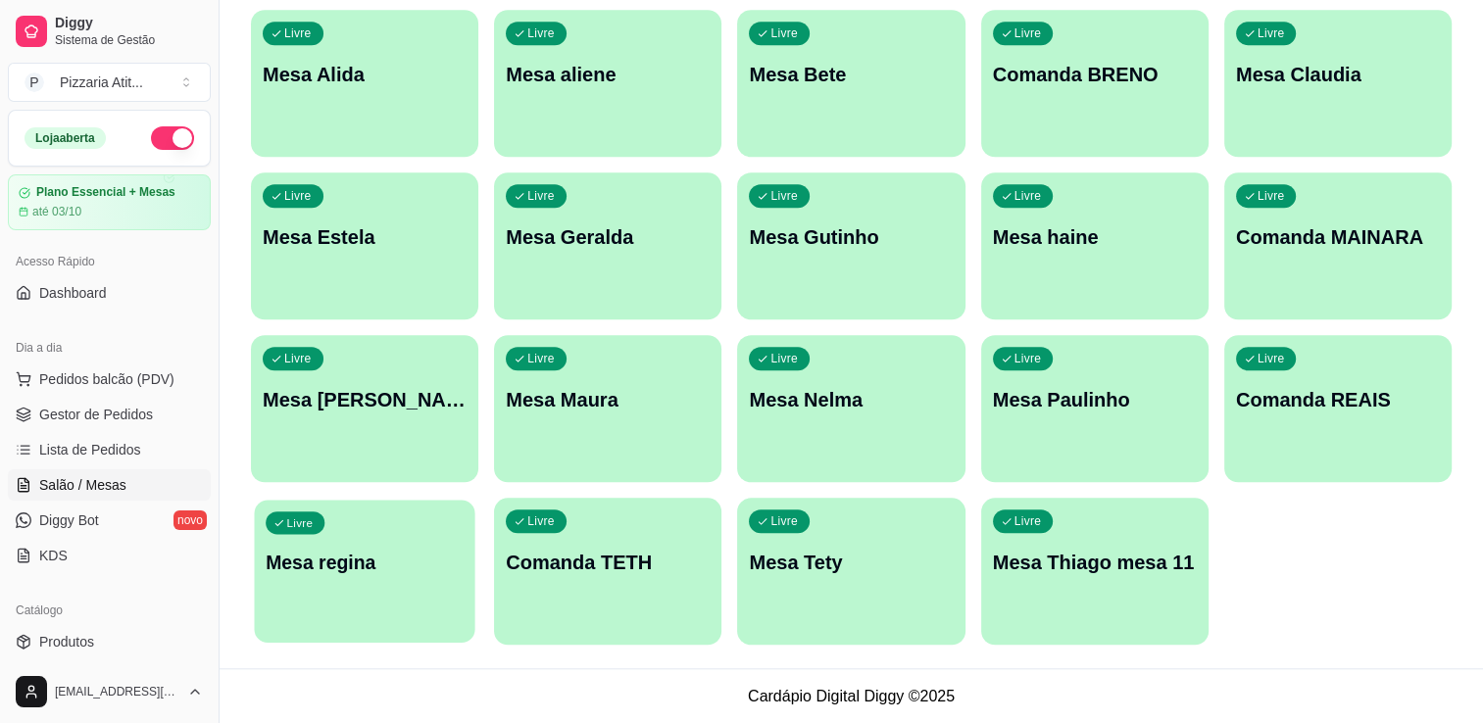
click at [402, 552] on p "Mesa regina" at bounding box center [365, 563] width 198 height 26
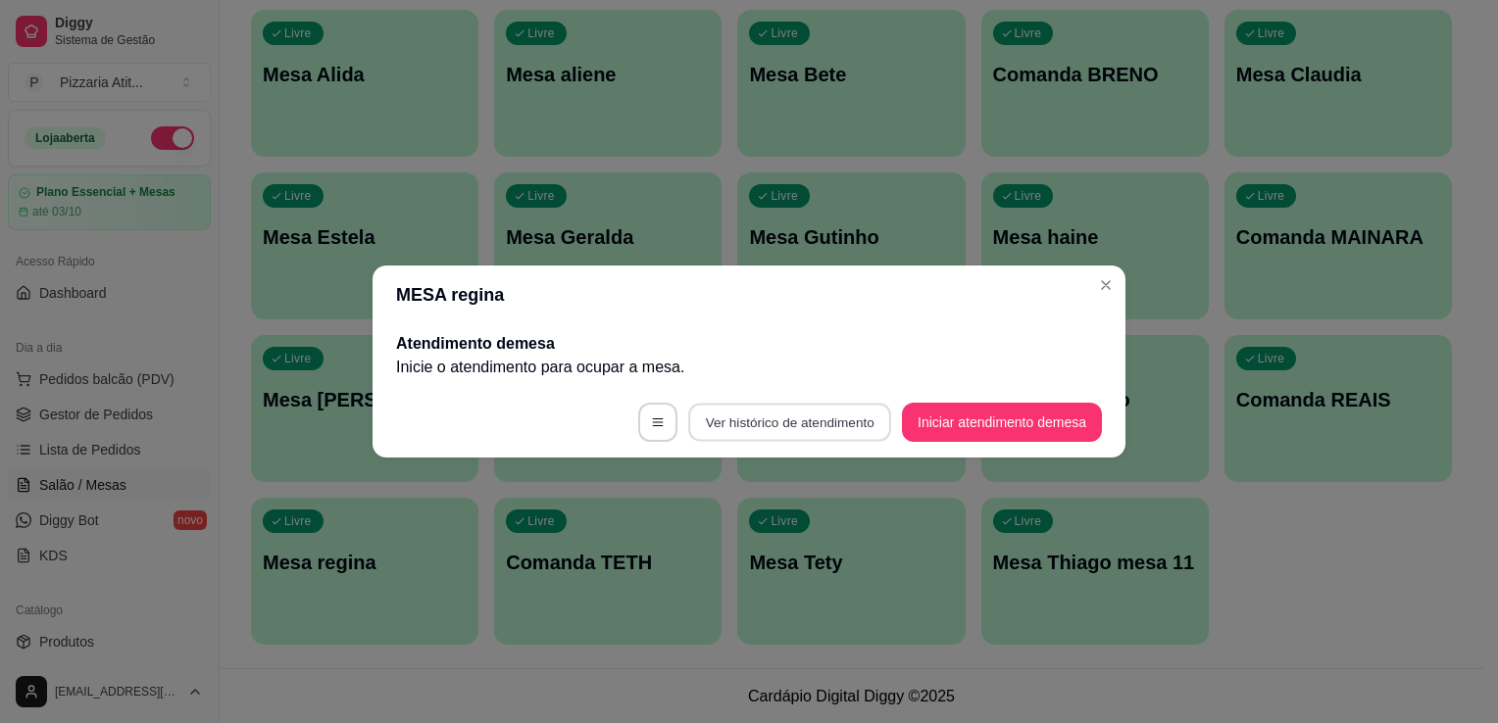
click at [788, 425] on button "Ver histórico de atendimento" at bounding box center [789, 423] width 203 height 38
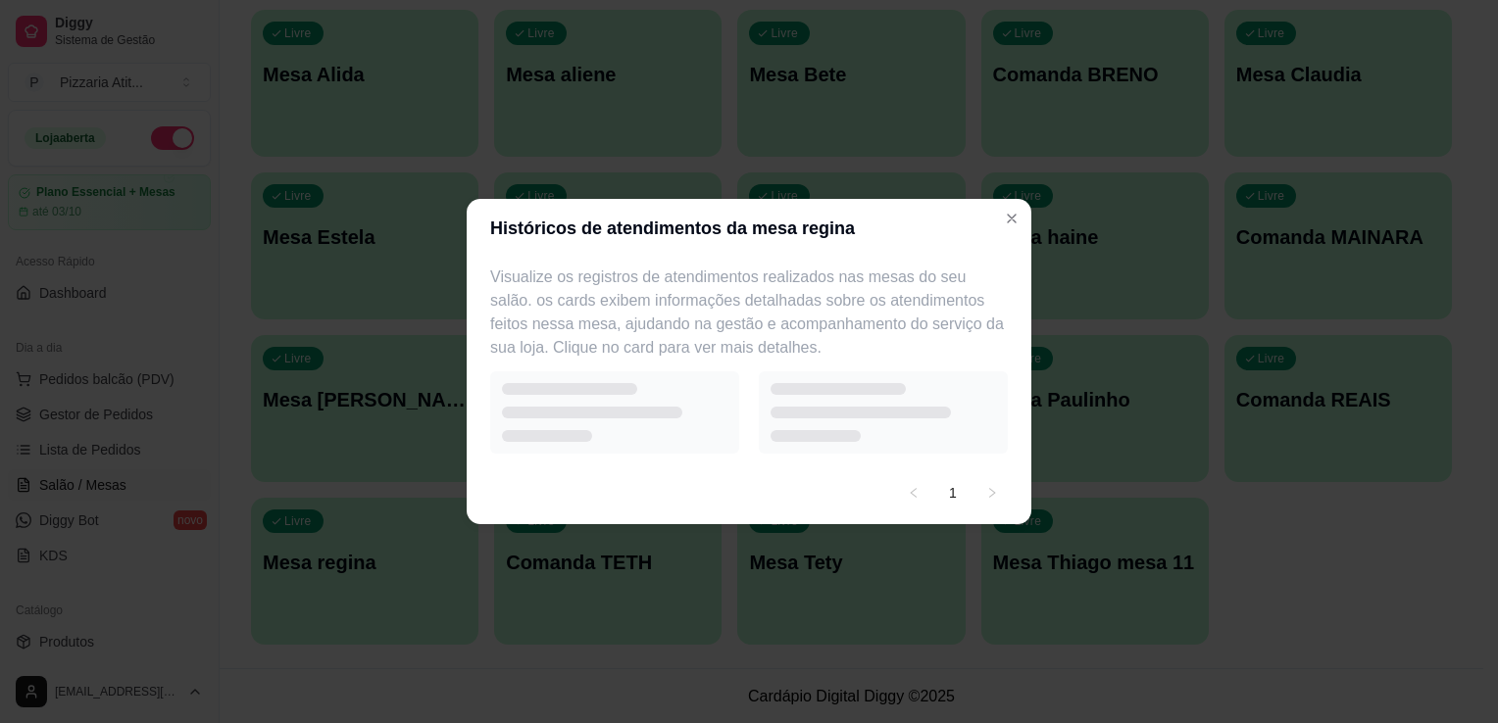
select select "7"
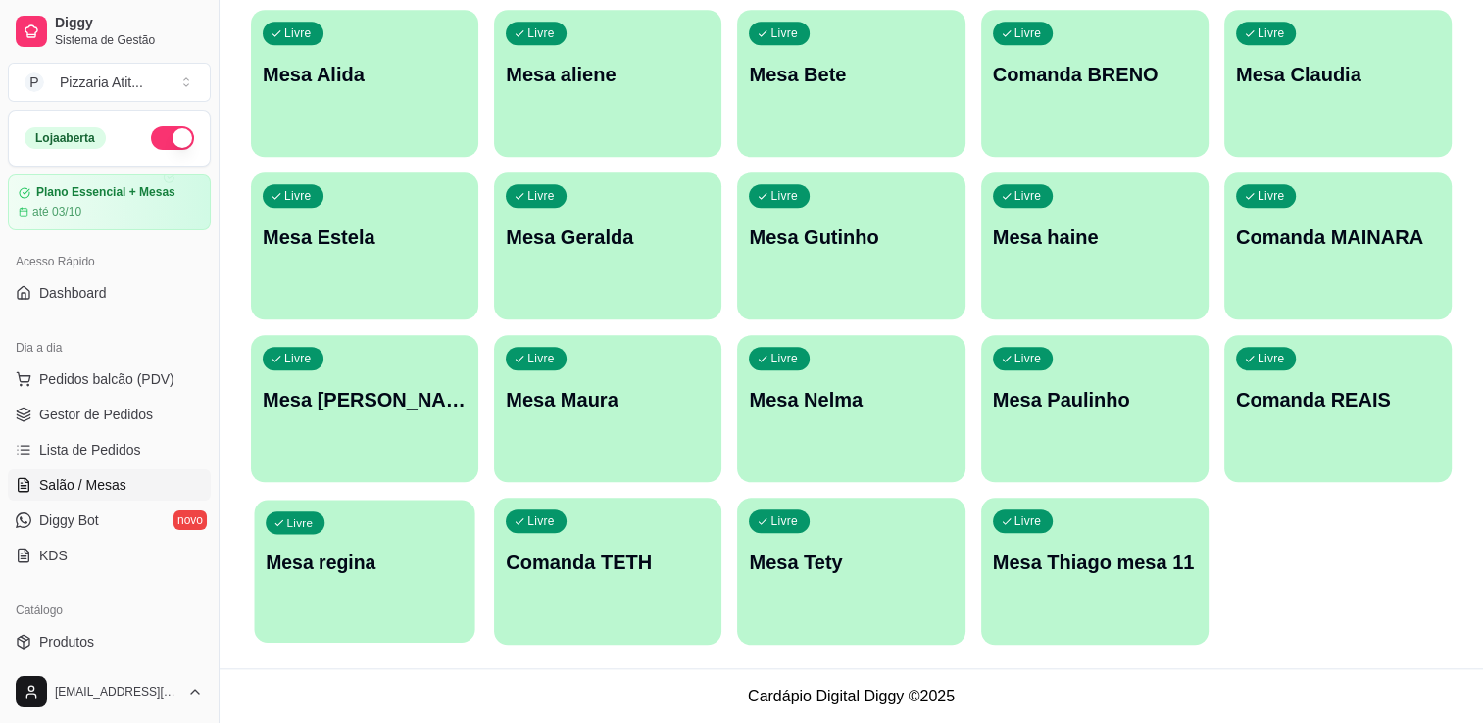
click at [365, 569] on p "Mesa regina" at bounding box center [365, 563] width 198 height 26
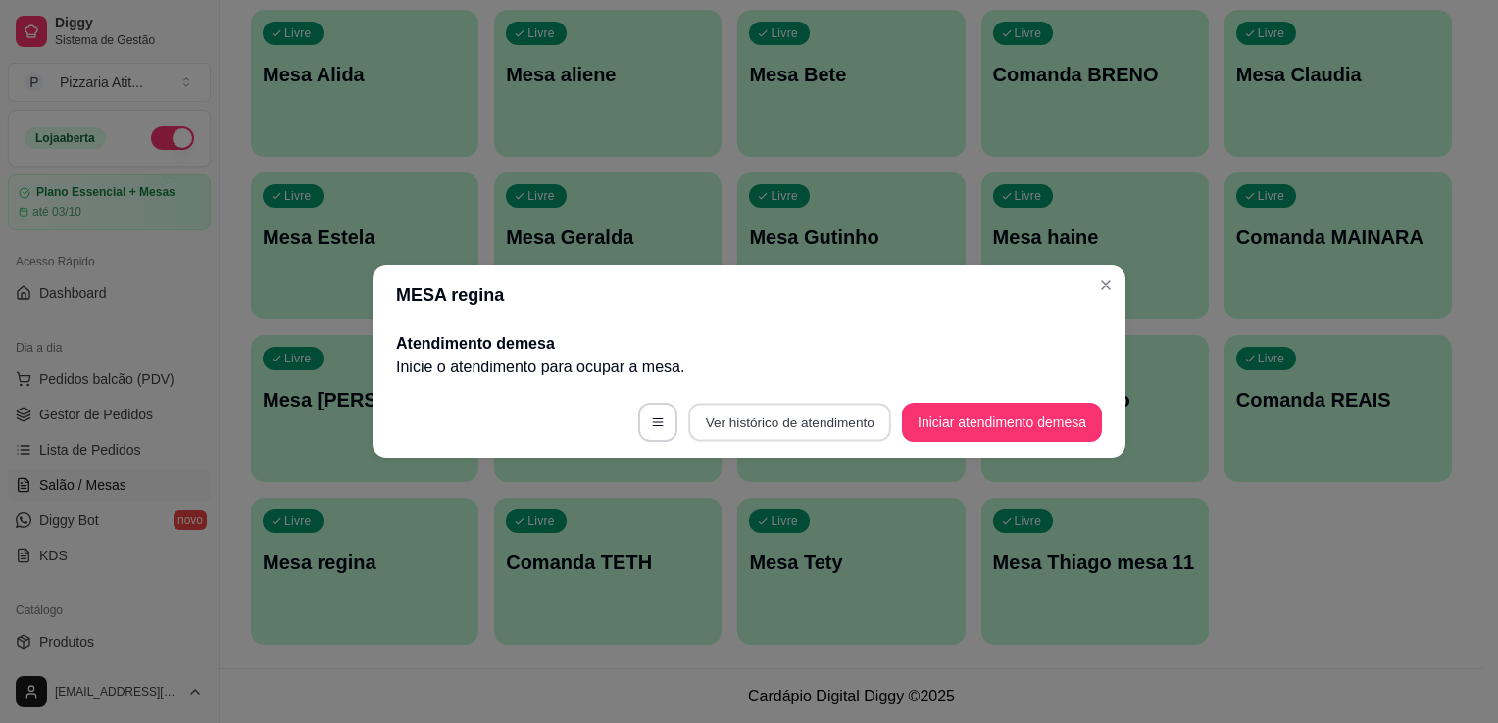
click at [787, 428] on button "Ver histórico de atendimento" at bounding box center [789, 423] width 203 height 38
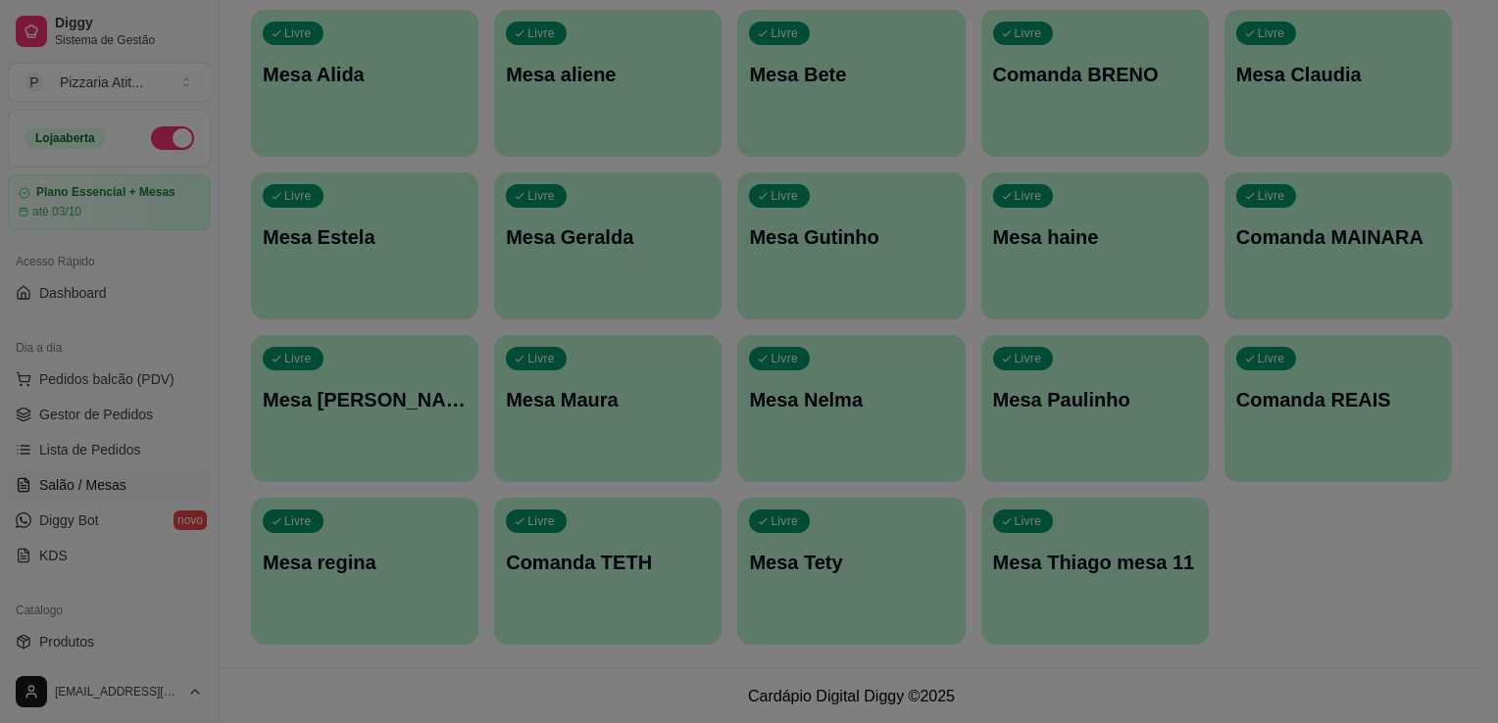
select select "7"
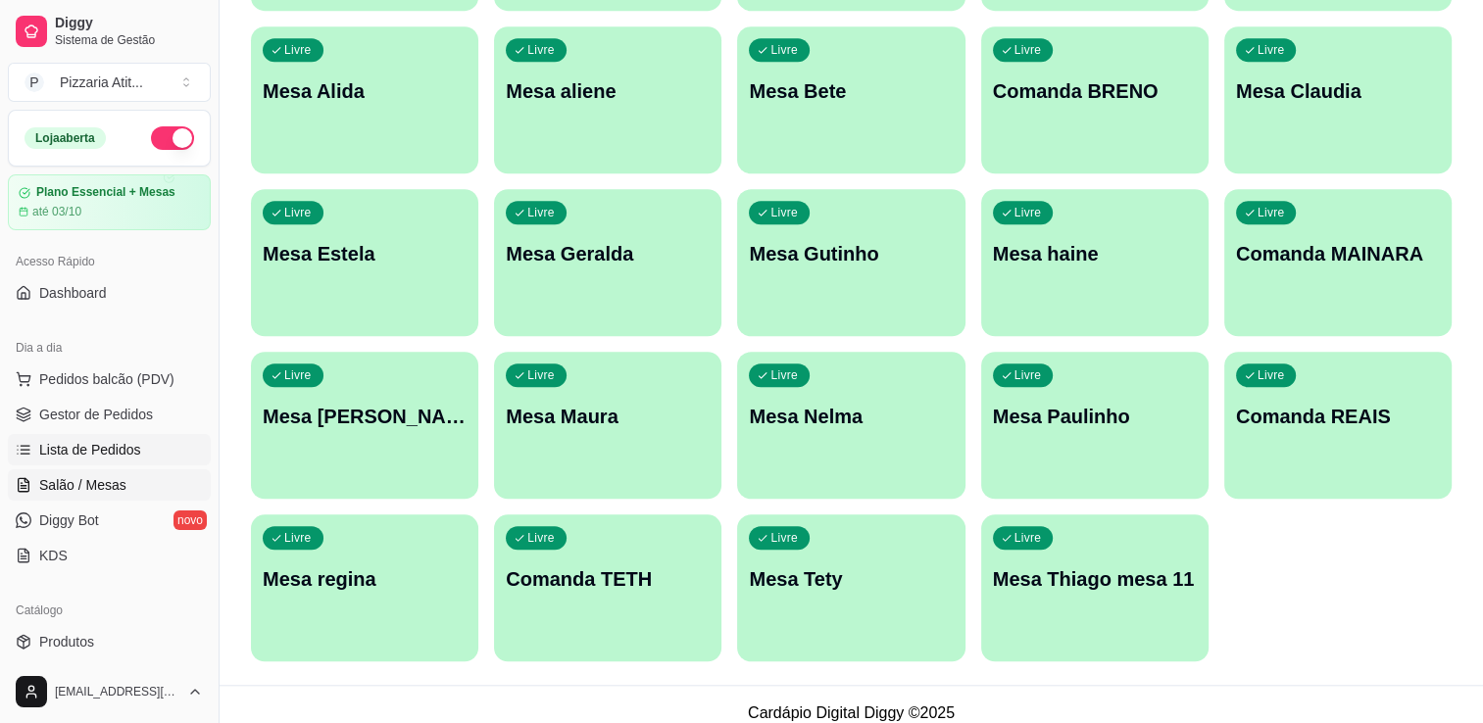
scroll to position [1648, 0]
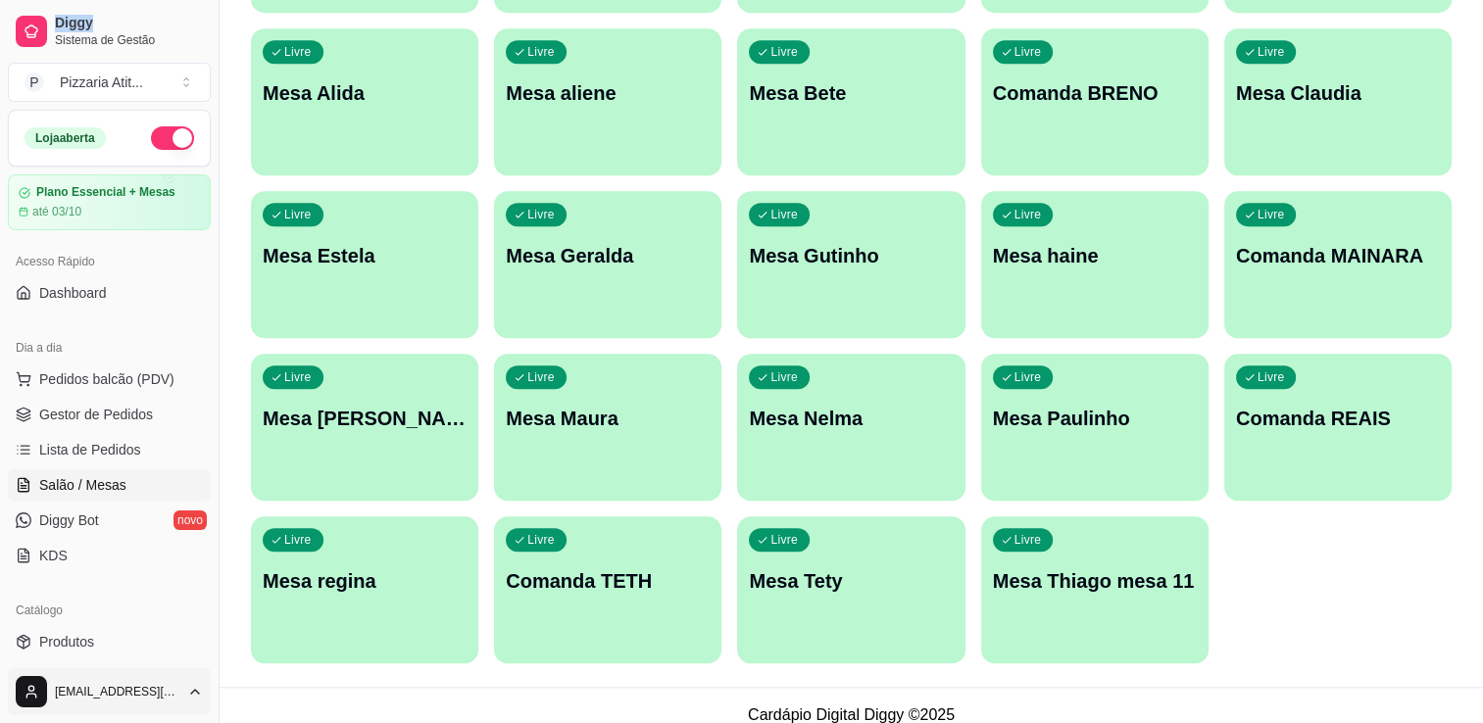
click at [195, 692] on icon "button" at bounding box center [195, 692] width 16 height 16
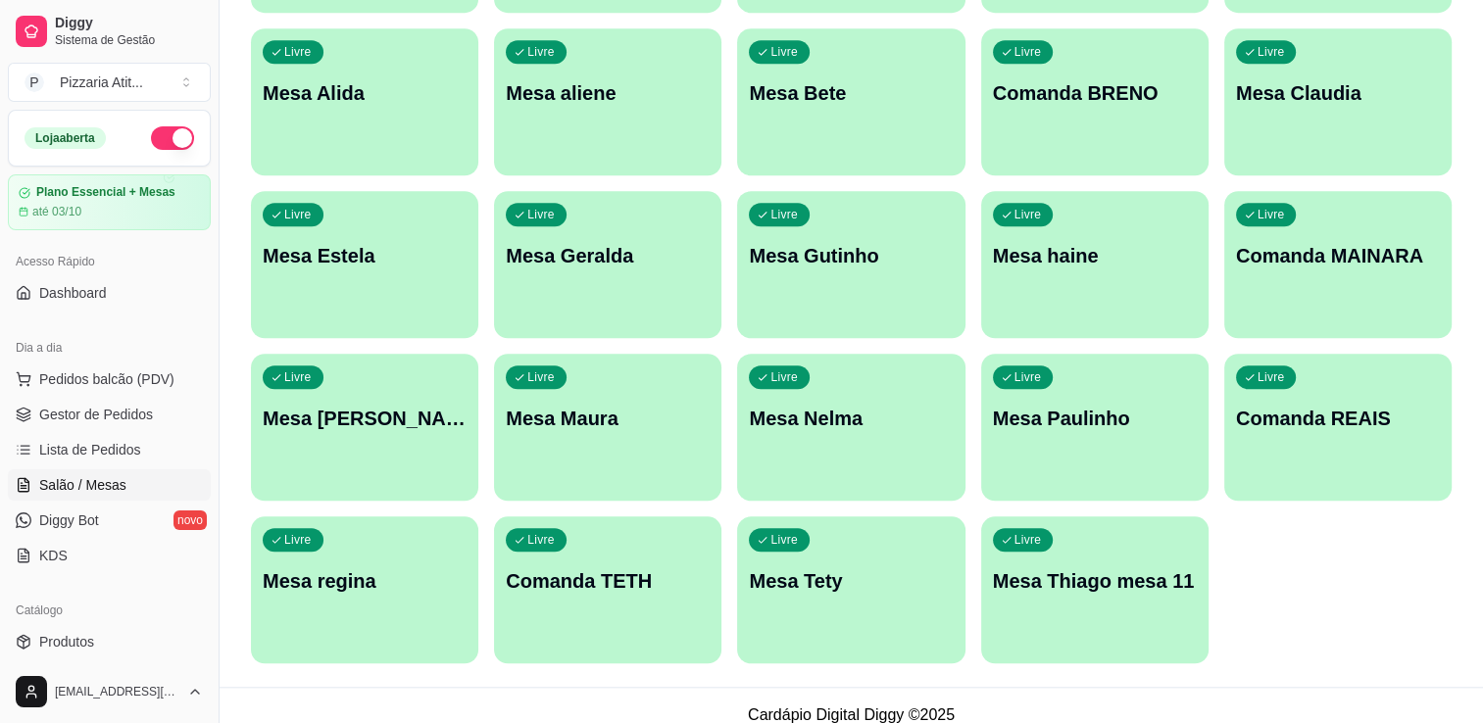
click at [262, 543] on div "Livre Mesa regina" at bounding box center [364, 578] width 227 height 123
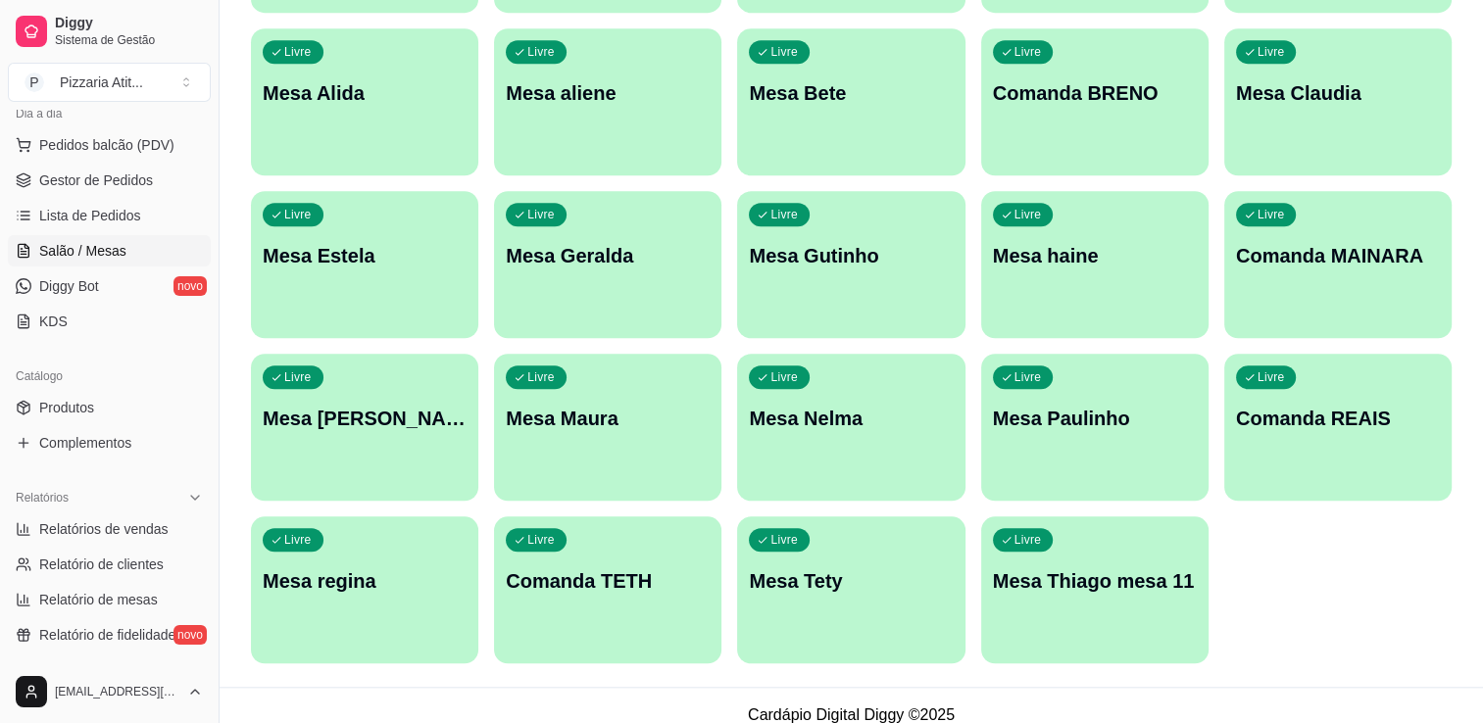
scroll to position [235, 0]
click at [102, 529] on span "Relatórios de vendas" at bounding box center [103, 528] width 129 height 20
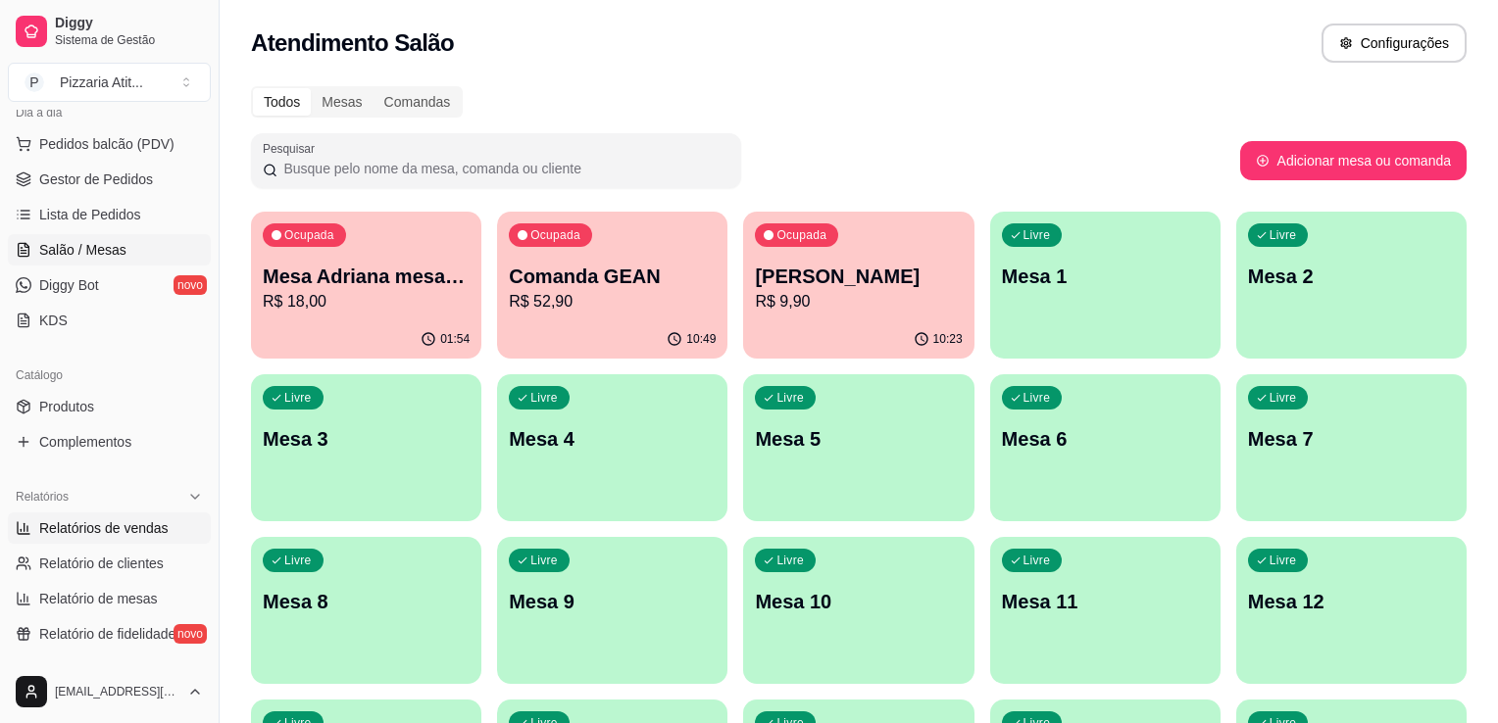
select select "ALL"
select select "0"
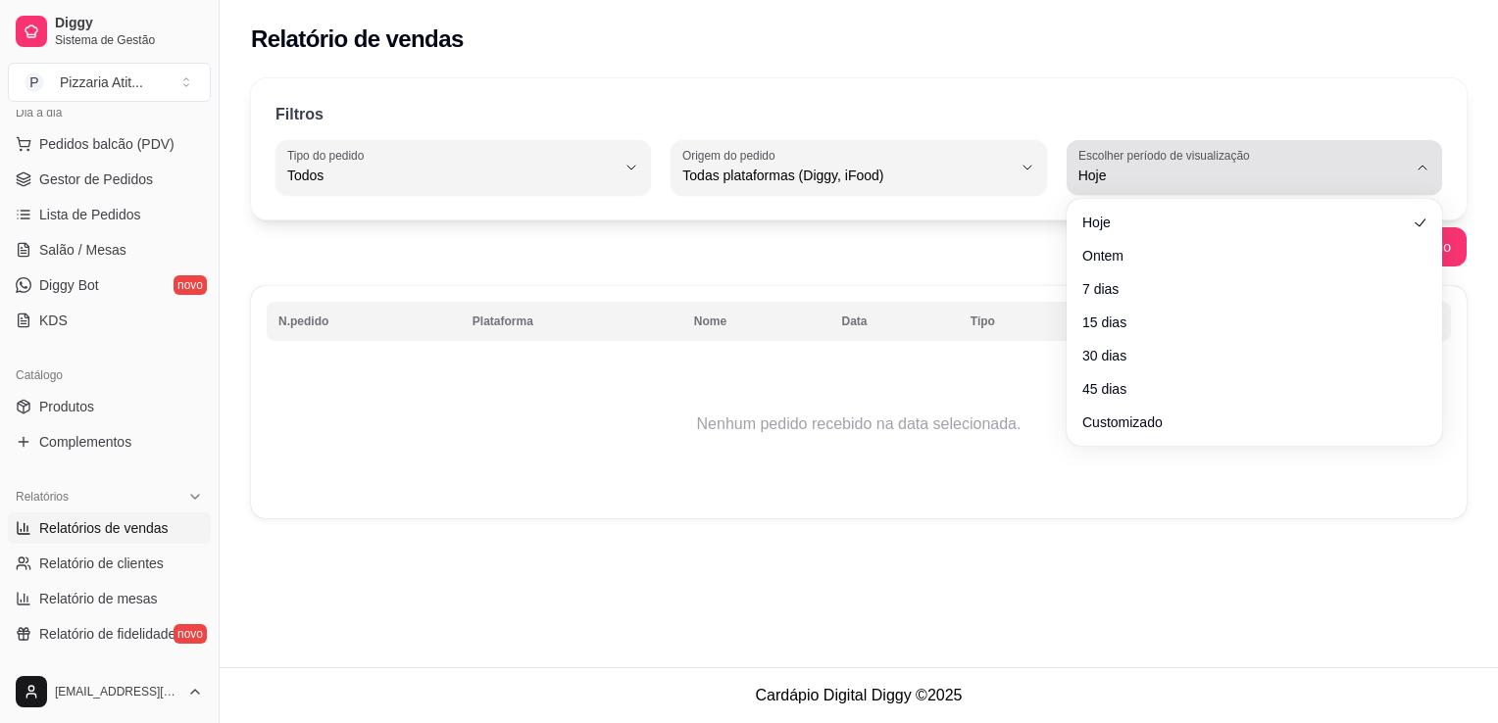
click at [1427, 167] on icon "button" at bounding box center [1422, 168] width 16 height 16
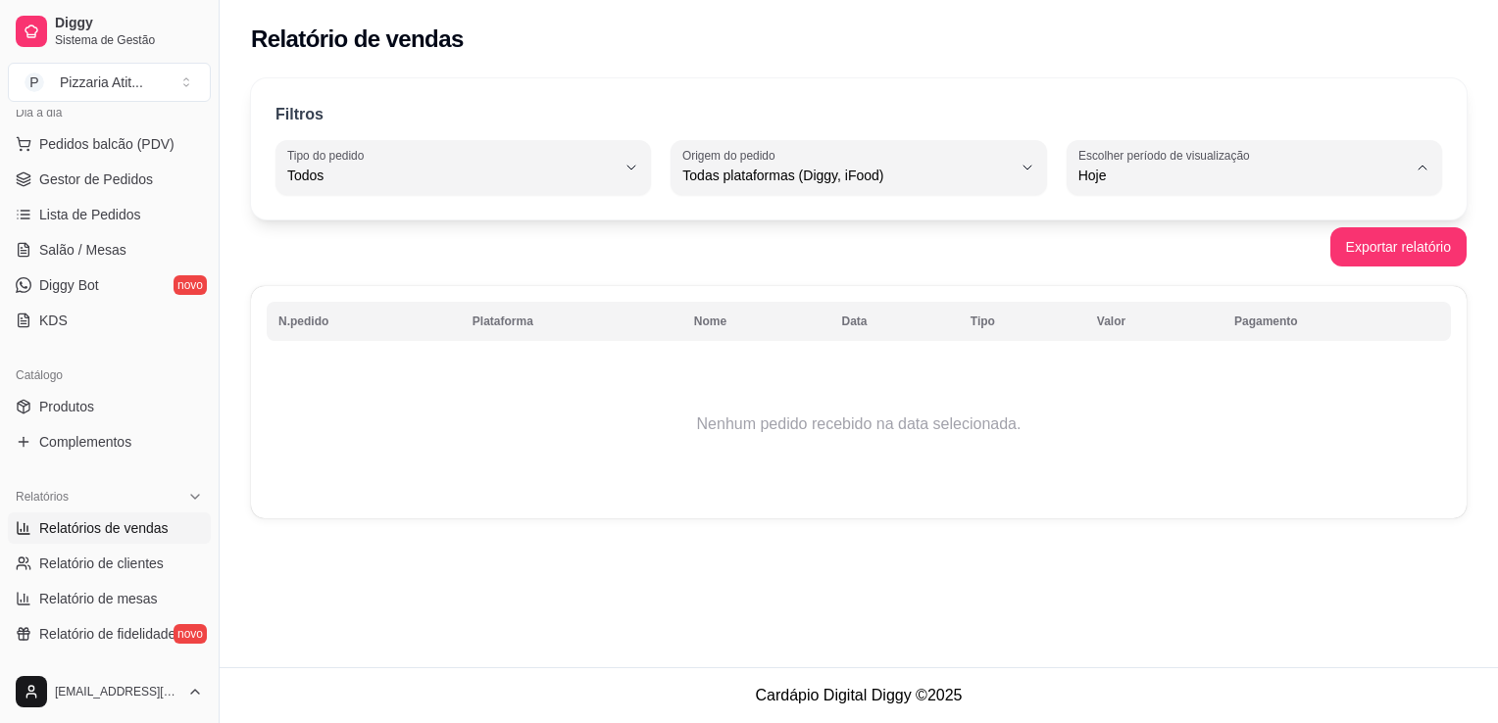
click at [1106, 253] on span "Ontem" at bounding box center [1245, 253] width 312 height 19
type input "1"
select select "1"
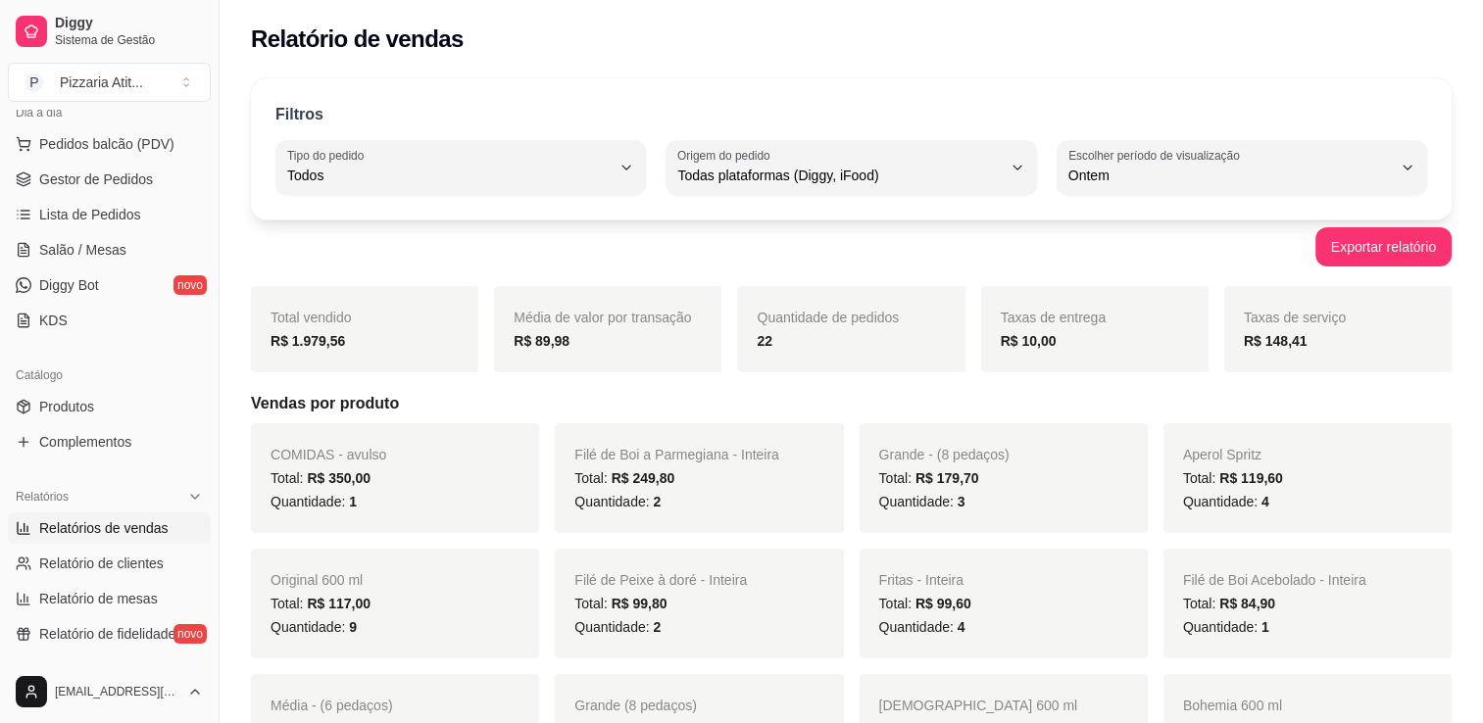
click at [862, 327] on div "Quantidade de pedidos 22" at bounding box center [850, 329] width 227 height 86
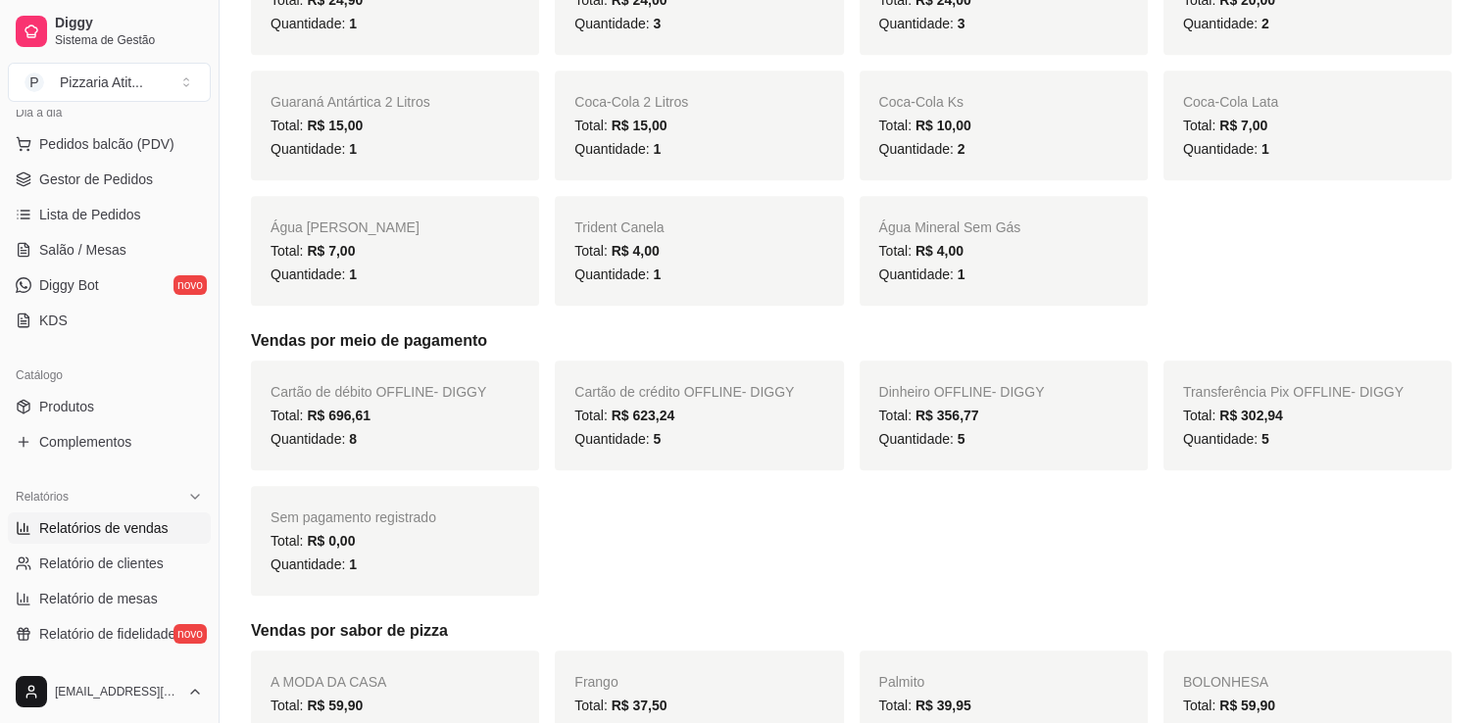
scroll to position [1019, 0]
